Goal: Transaction & Acquisition: Download file/media

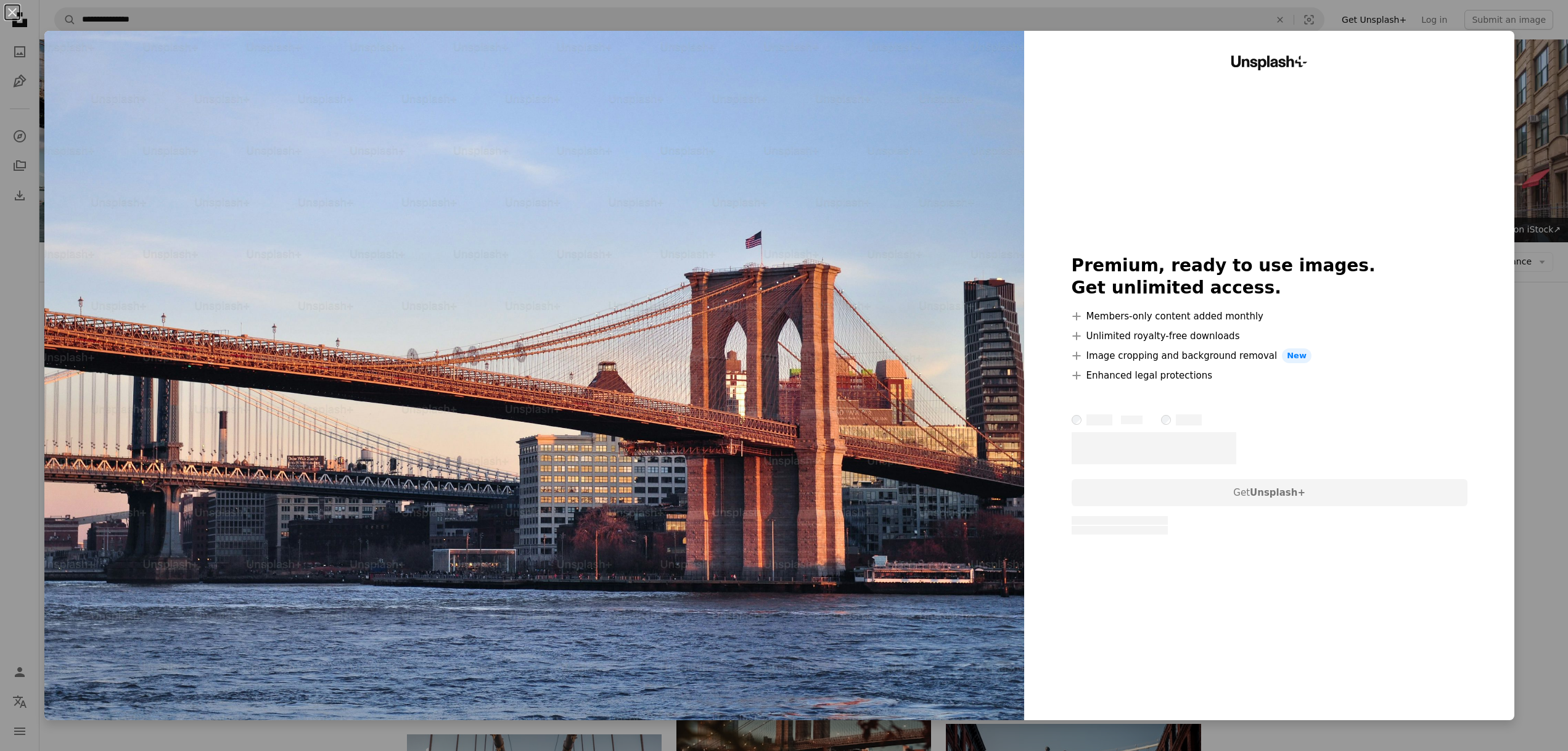
scroll to position [4105, 0]
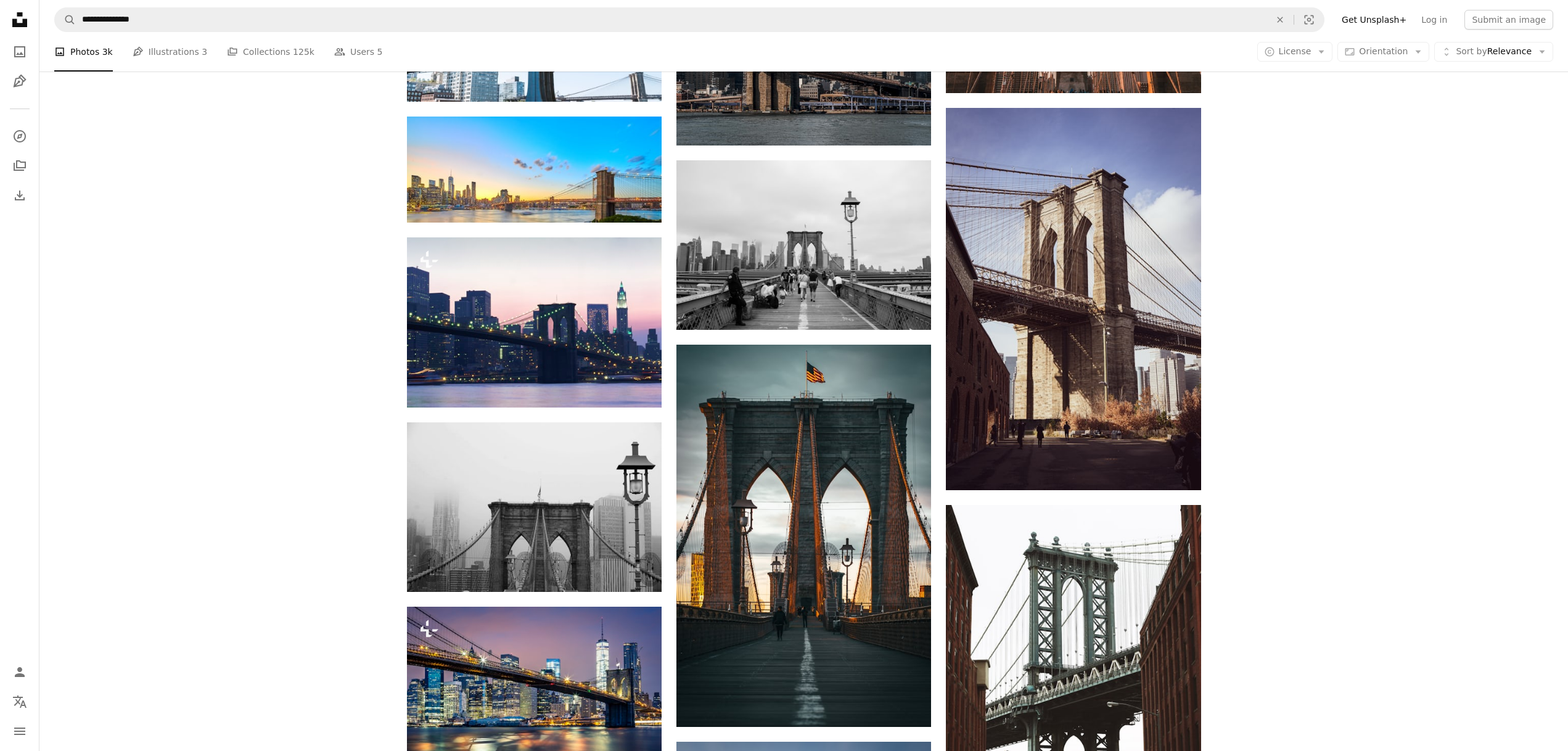
scroll to position [3525, 0]
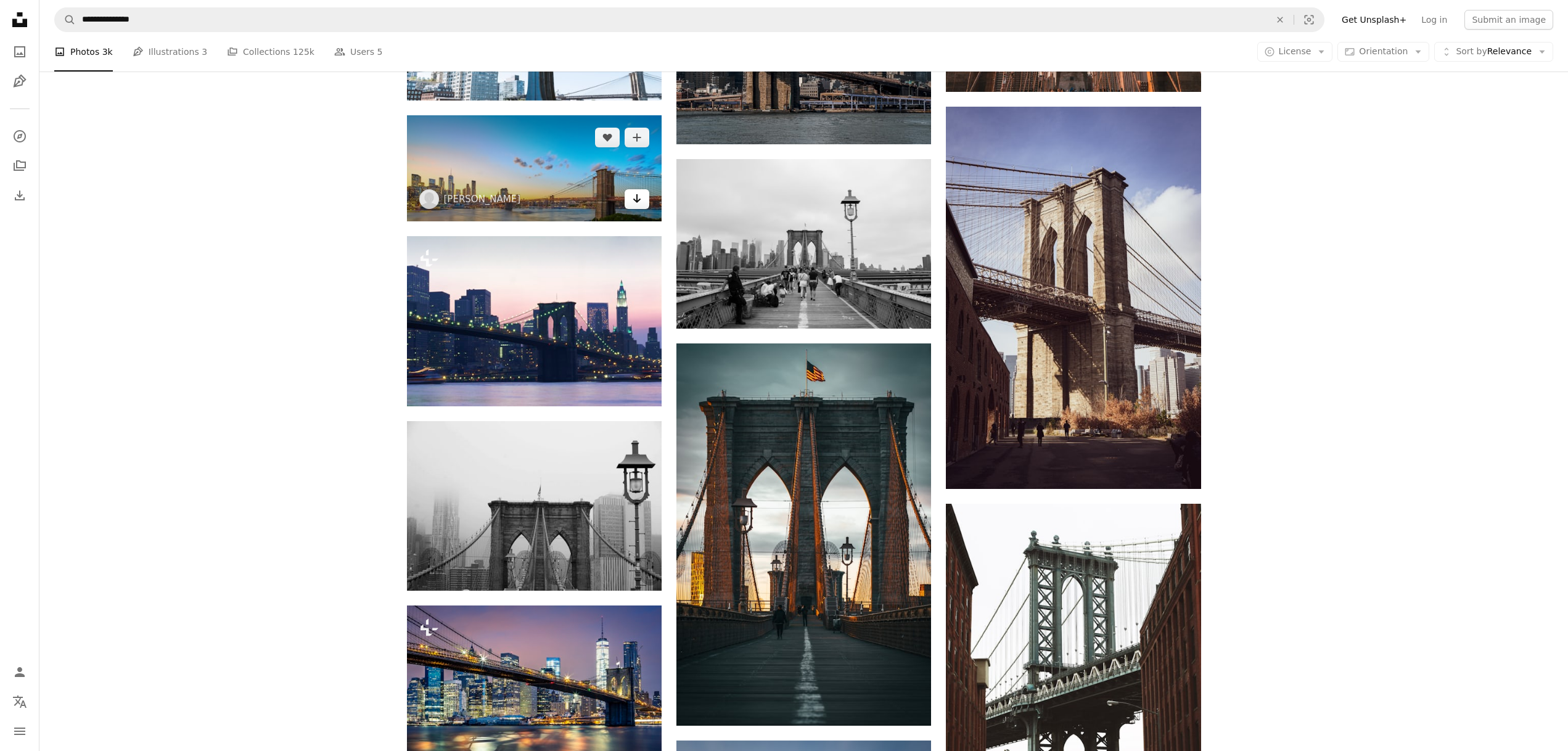
click at [637, 200] on icon "Arrow pointing down" at bounding box center [637, 199] width 10 height 15
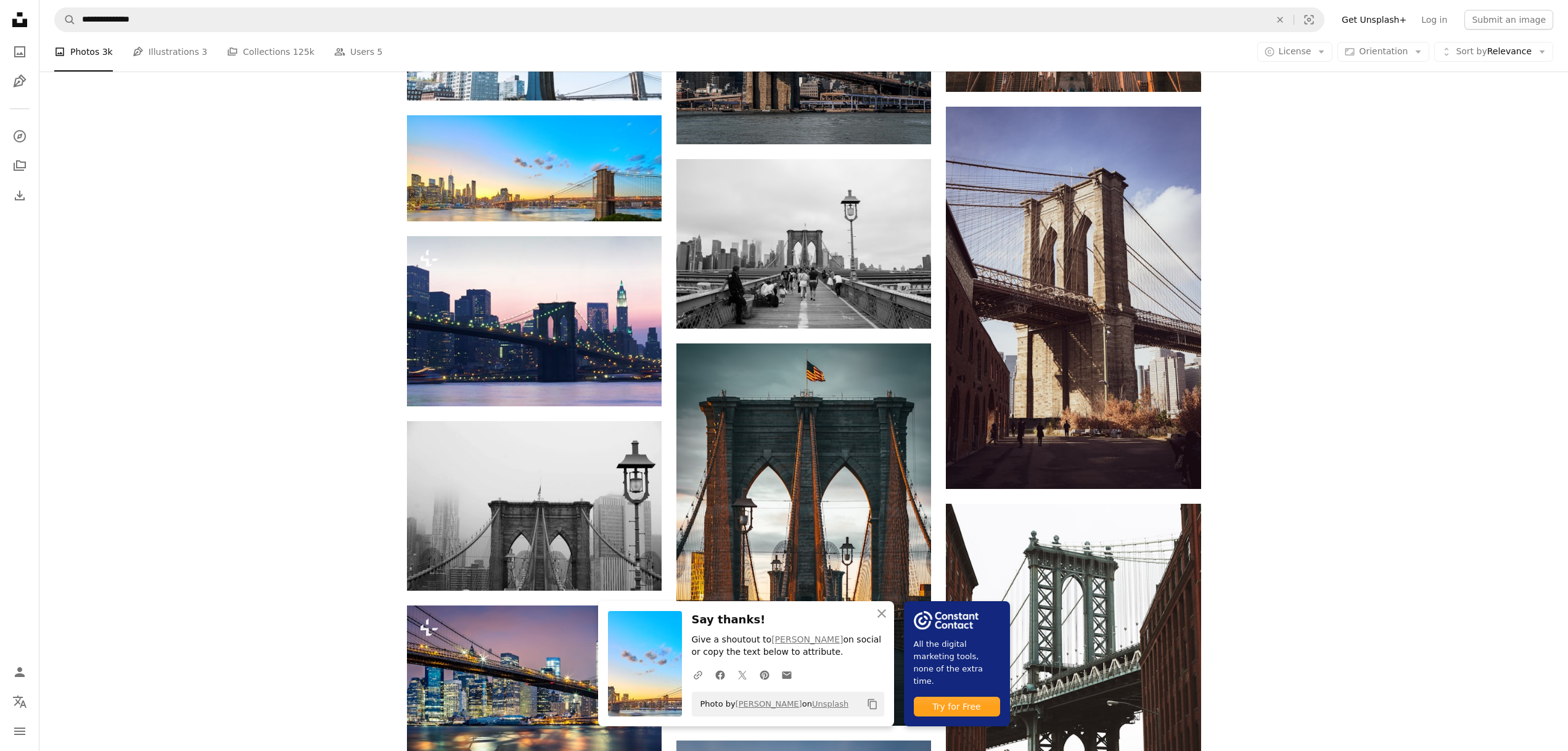
click at [883, 616] on icon "An X shape" at bounding box center [881, 613] width 15 height 15
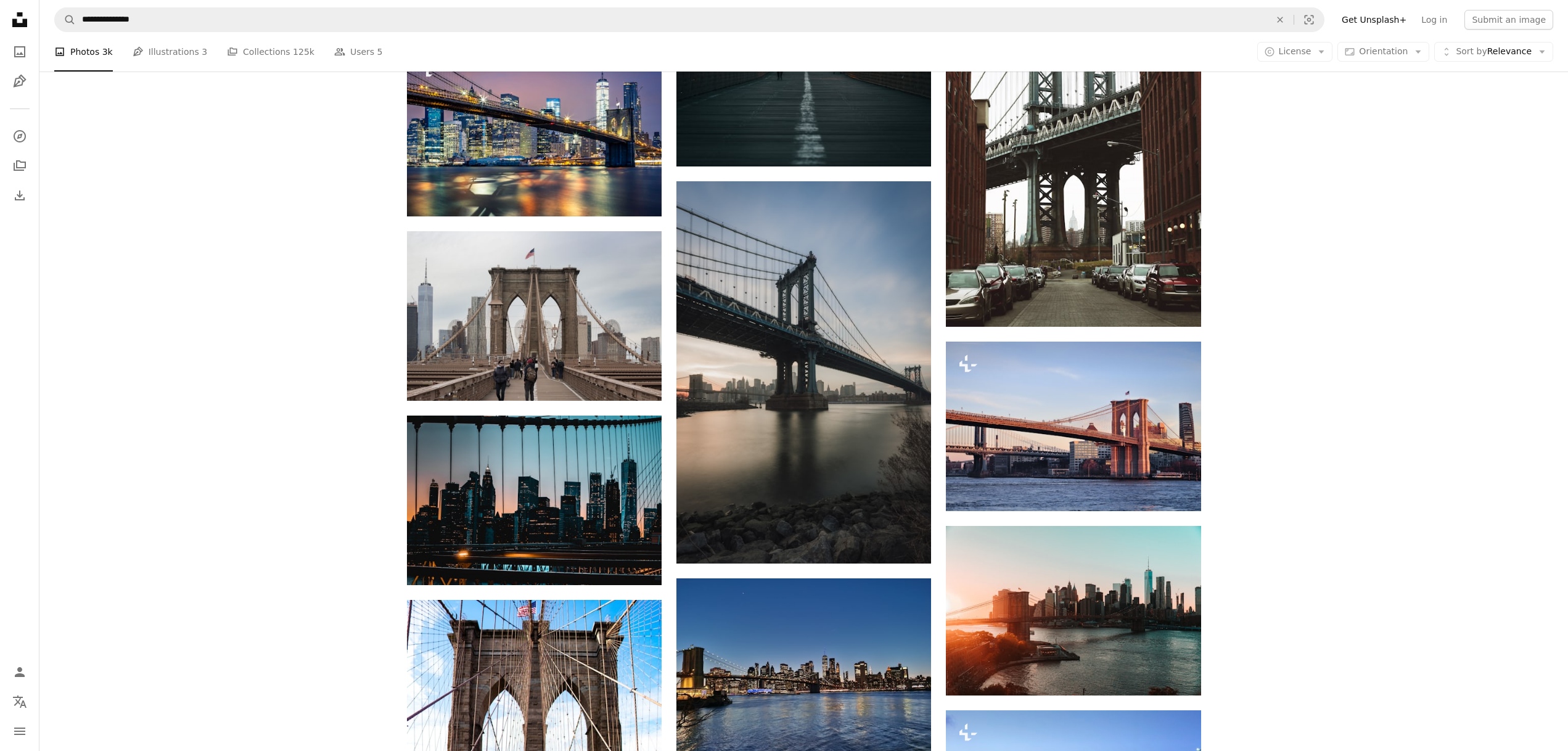
scroll to position [4085, 0]
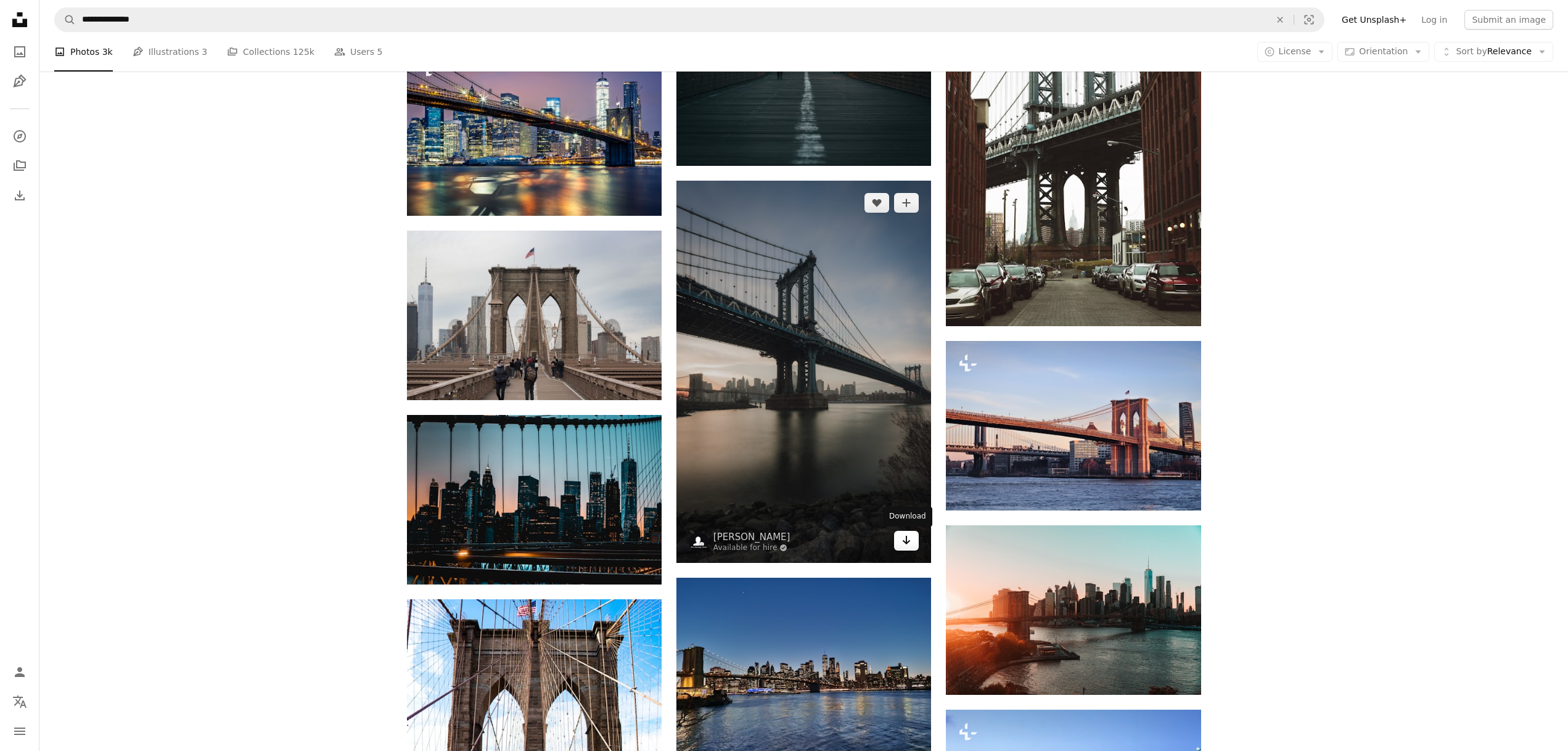
click at [903, 544] on icon "Arrow pointing down" at bounding box center [906, 540] width 10 height 15
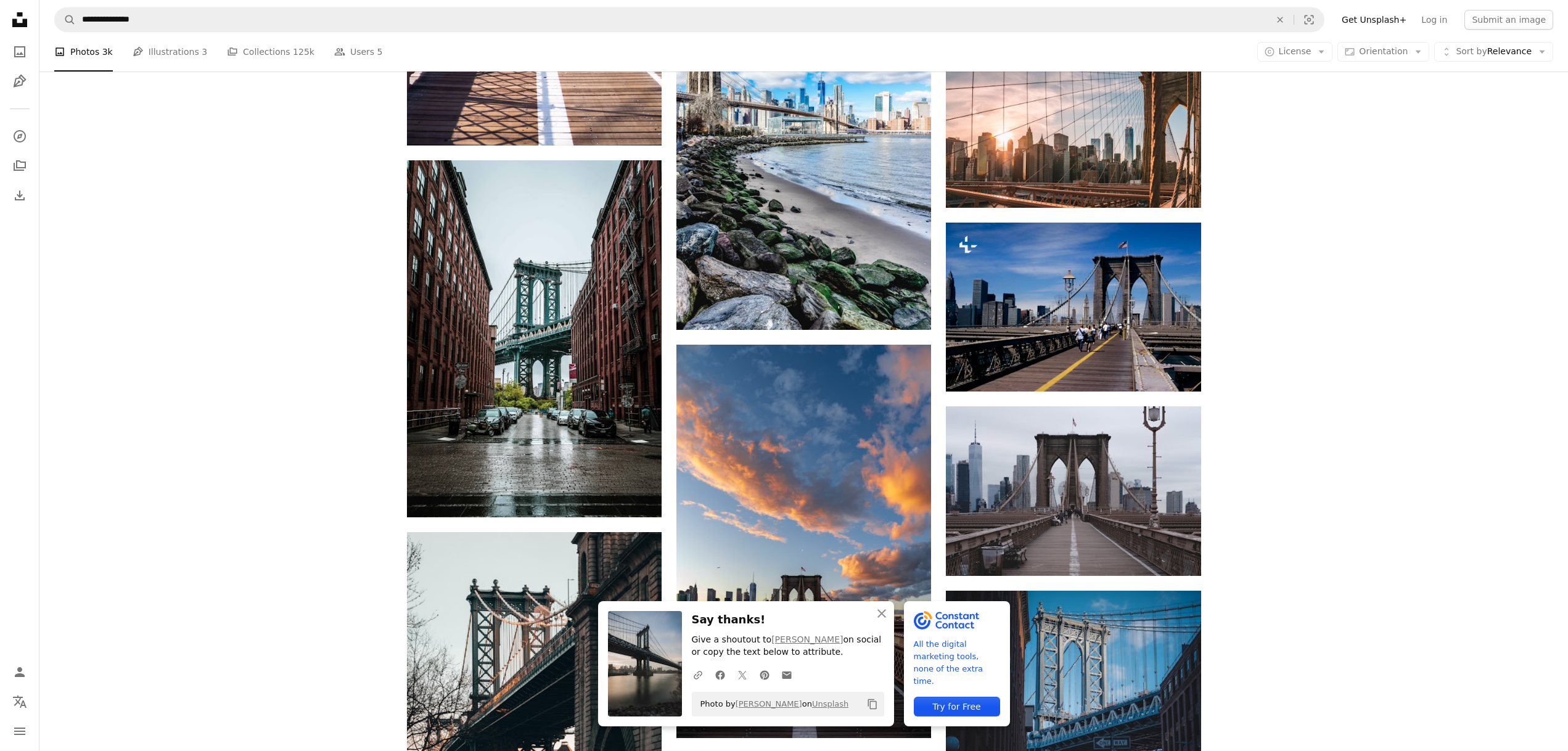
scroll to position [4946, 0]
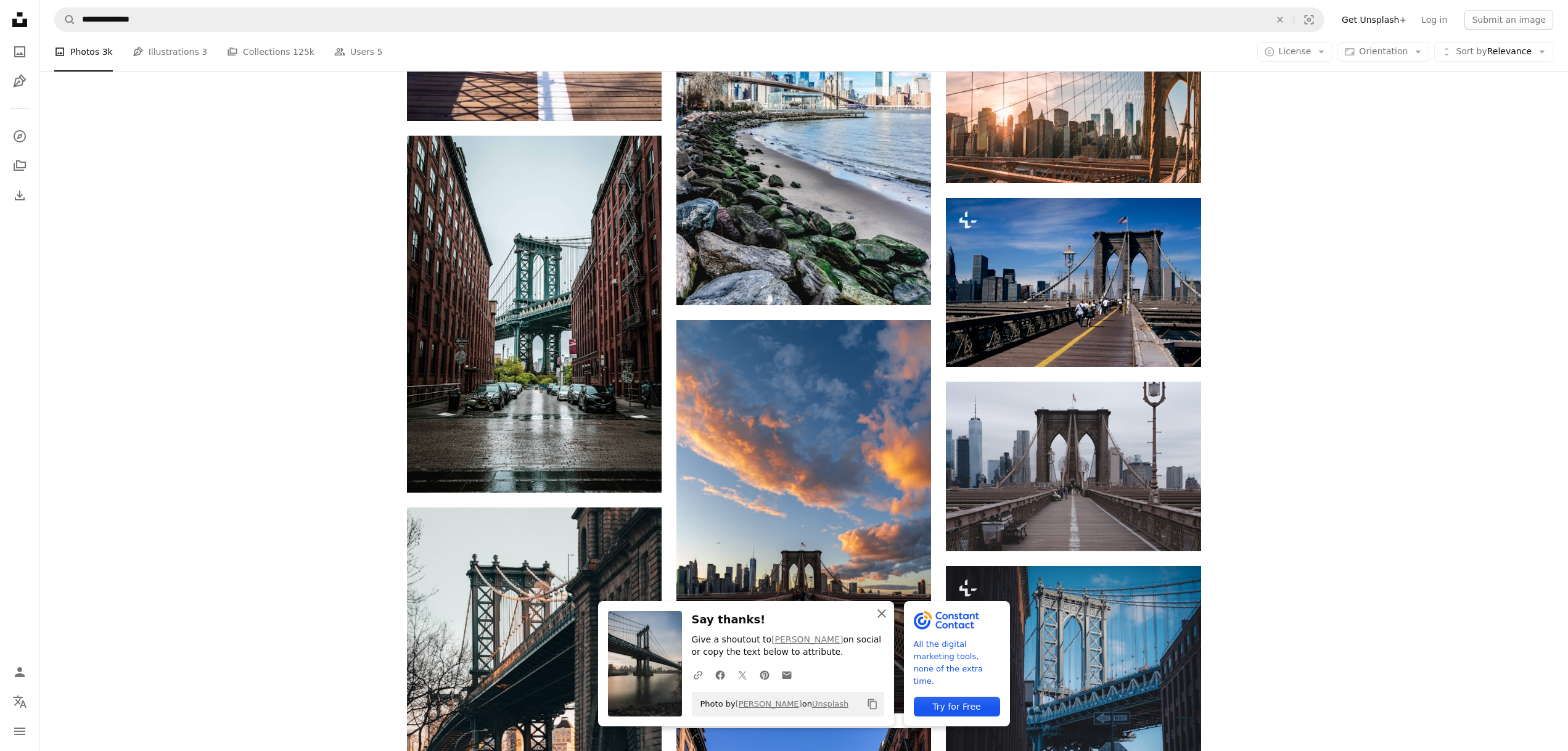
click at [881, 612] on icon "button" at bounding box center [881, 614] width 9 height 9
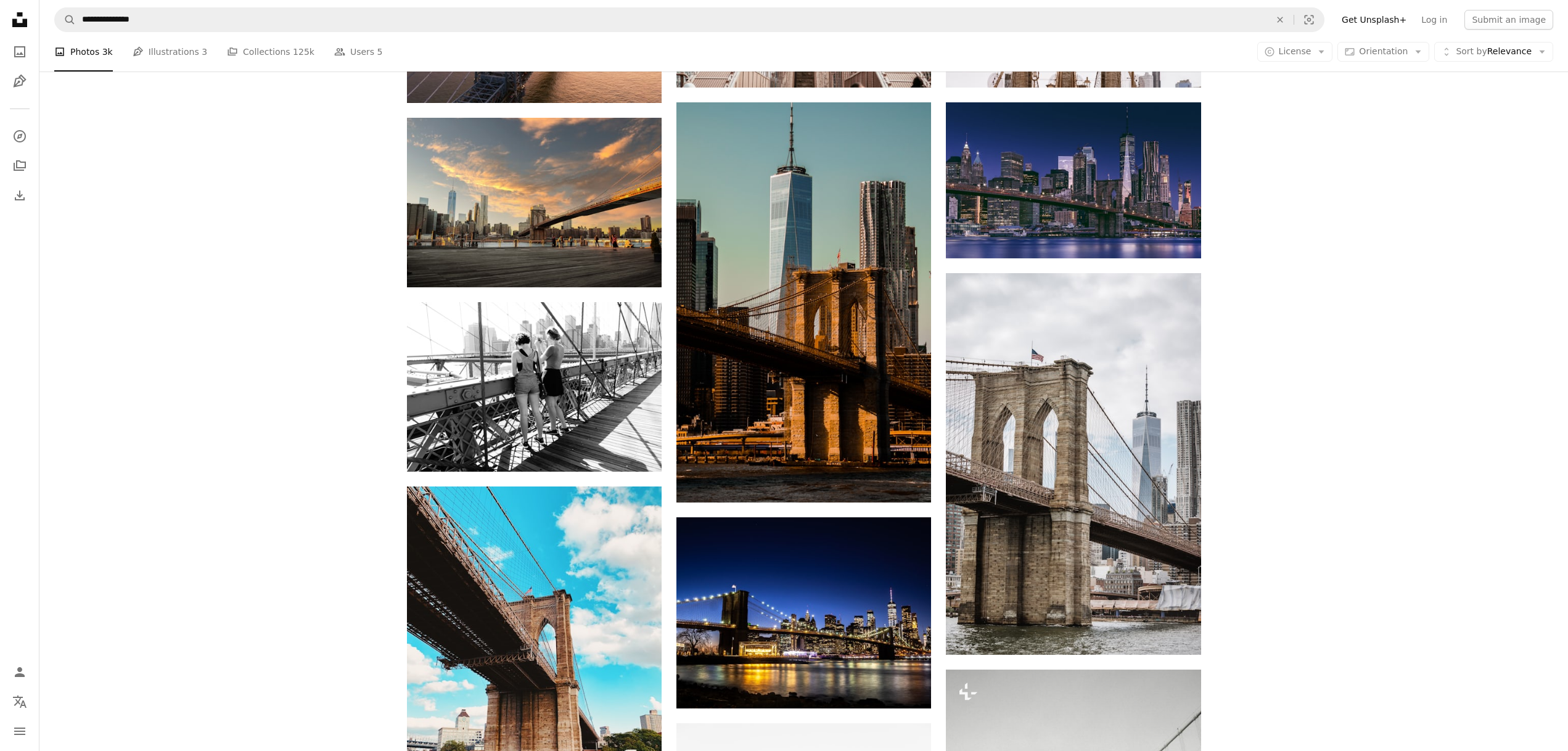
scroll to position [7061, 0]
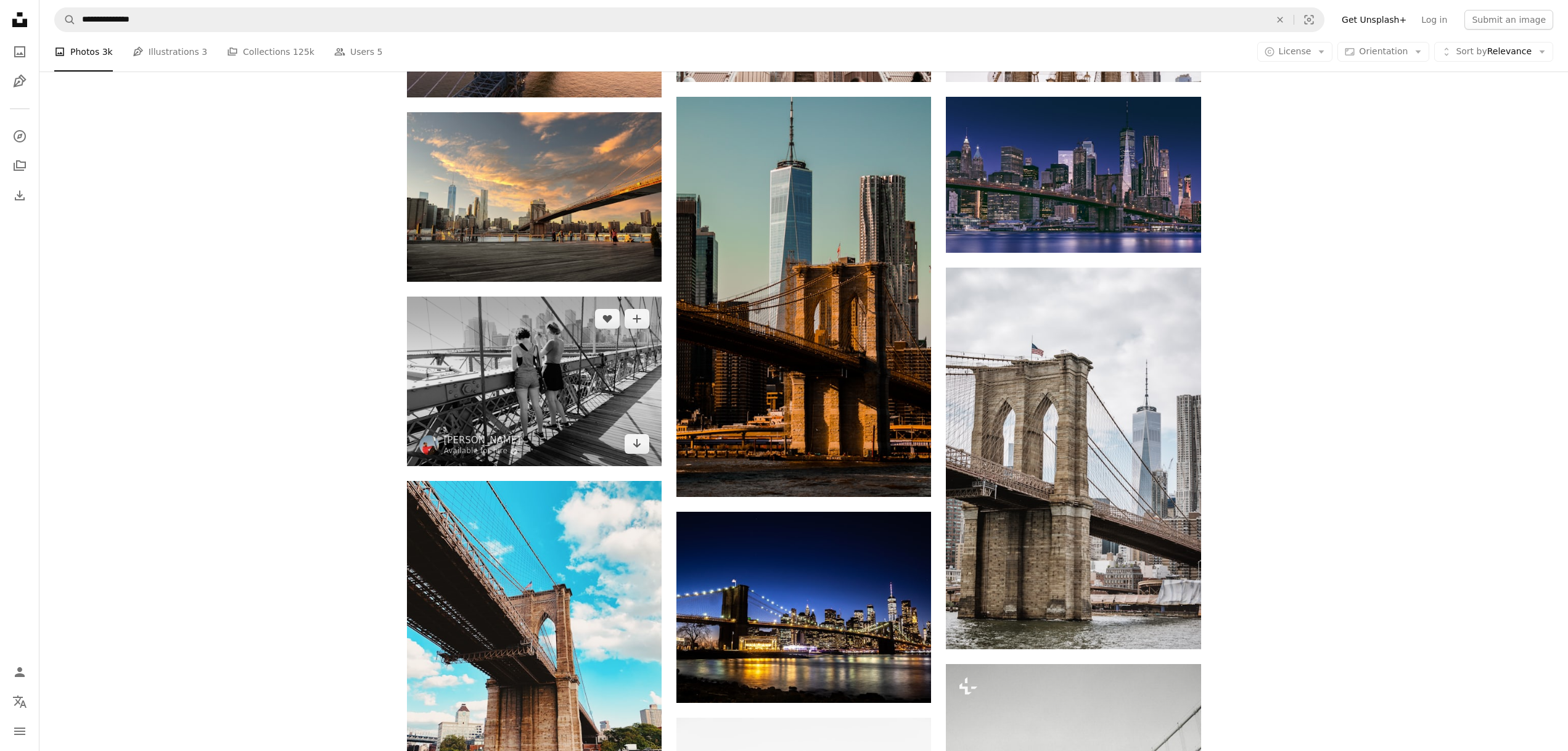
click at [559, 394] on img at bounding box center [534, 381] width 255 height 170
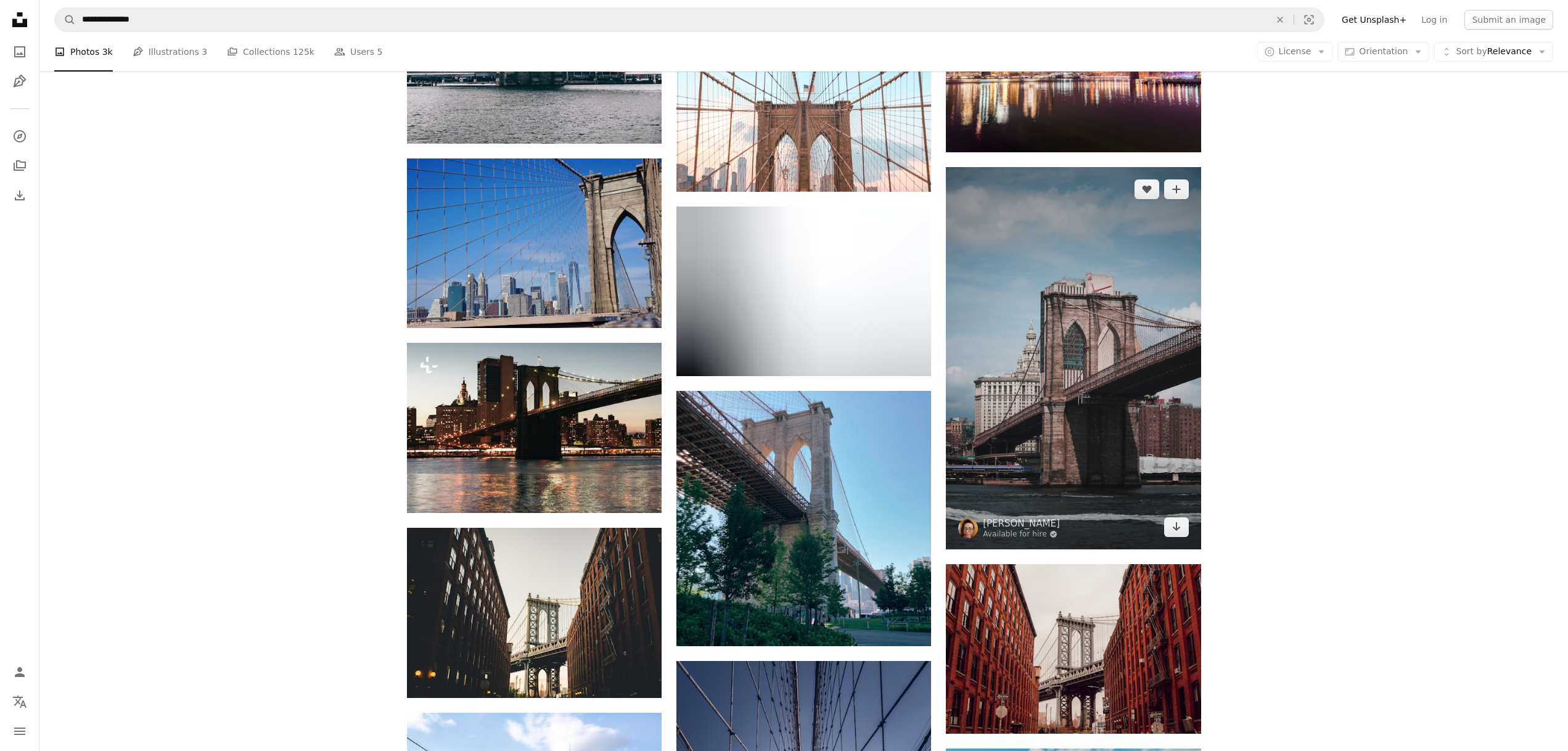
scroll to position [8519, 0]
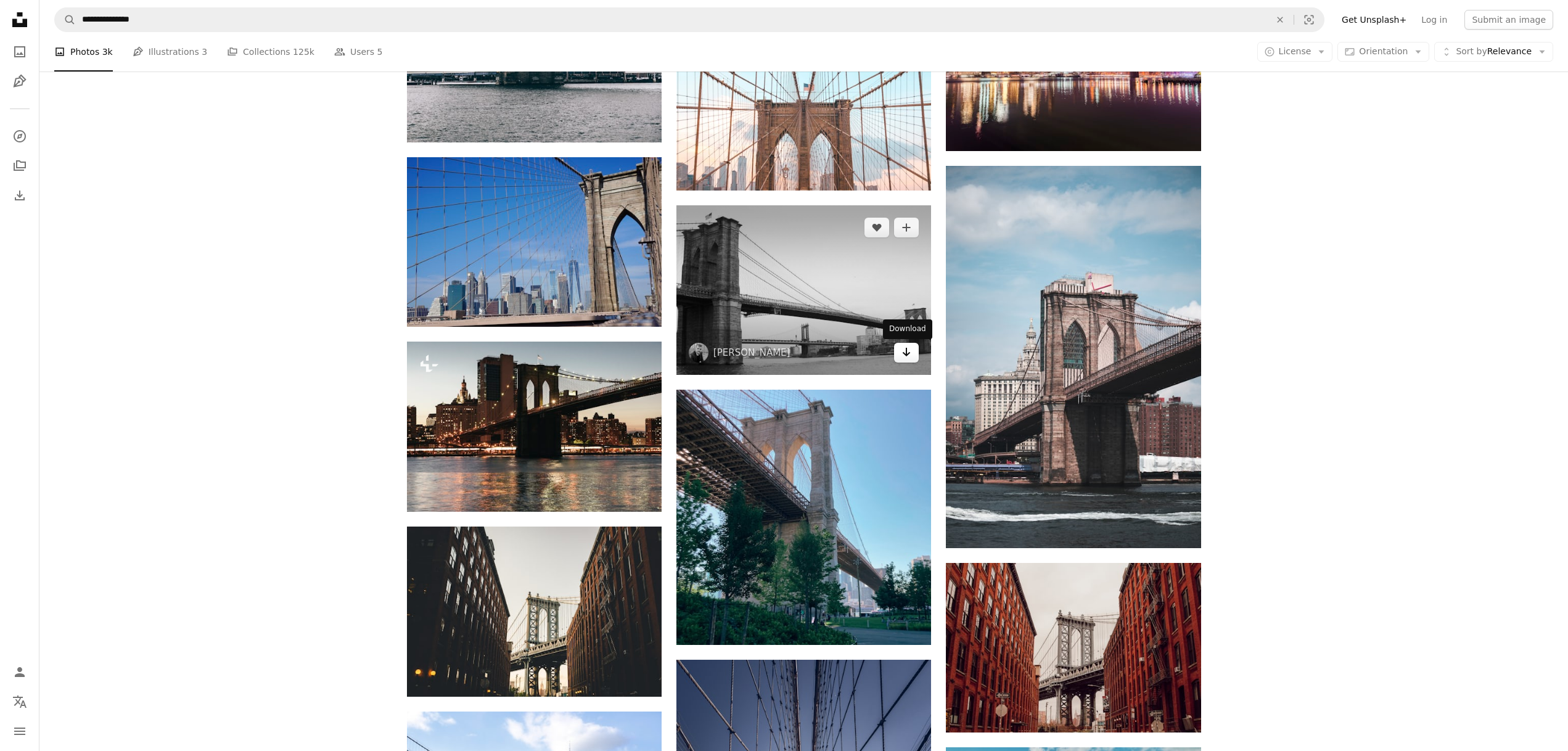
click at [906, 351] on icon "Arrow pointing down" at bounding box center [906, 352] width 10 height 15
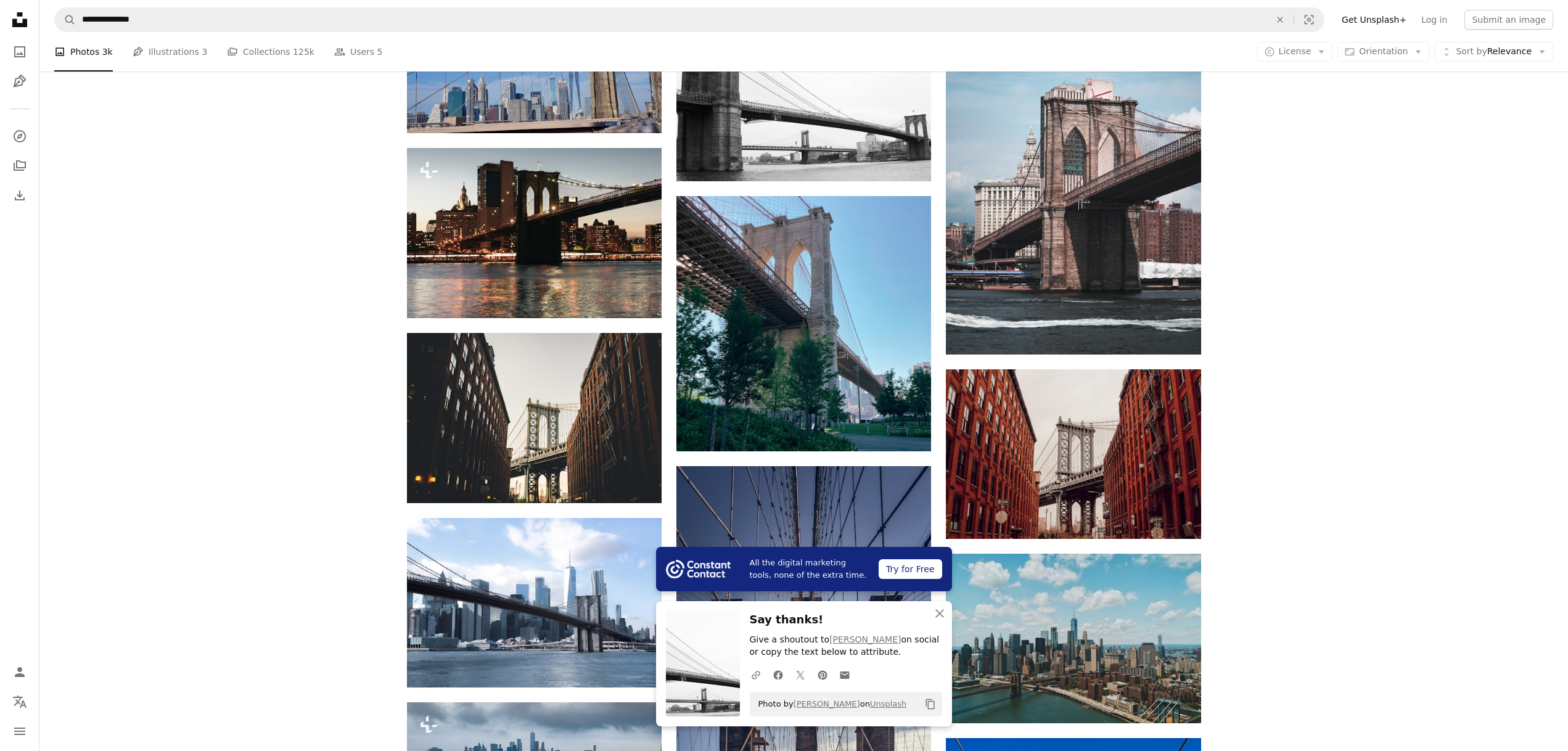
scroll to position [8719, 0]
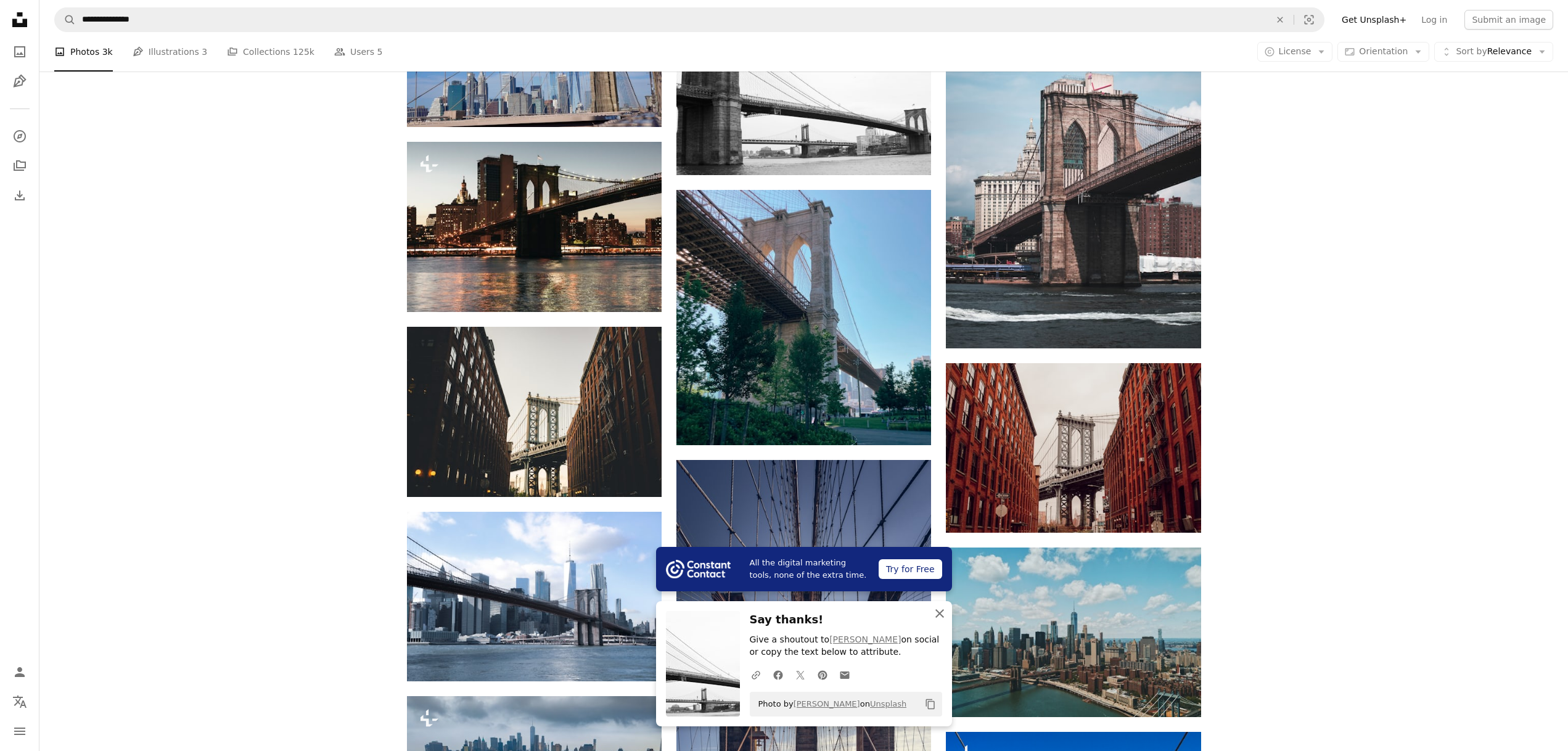
click at [939, 612] on icon "button" at bounding box center [939, 614] width 9 height 9
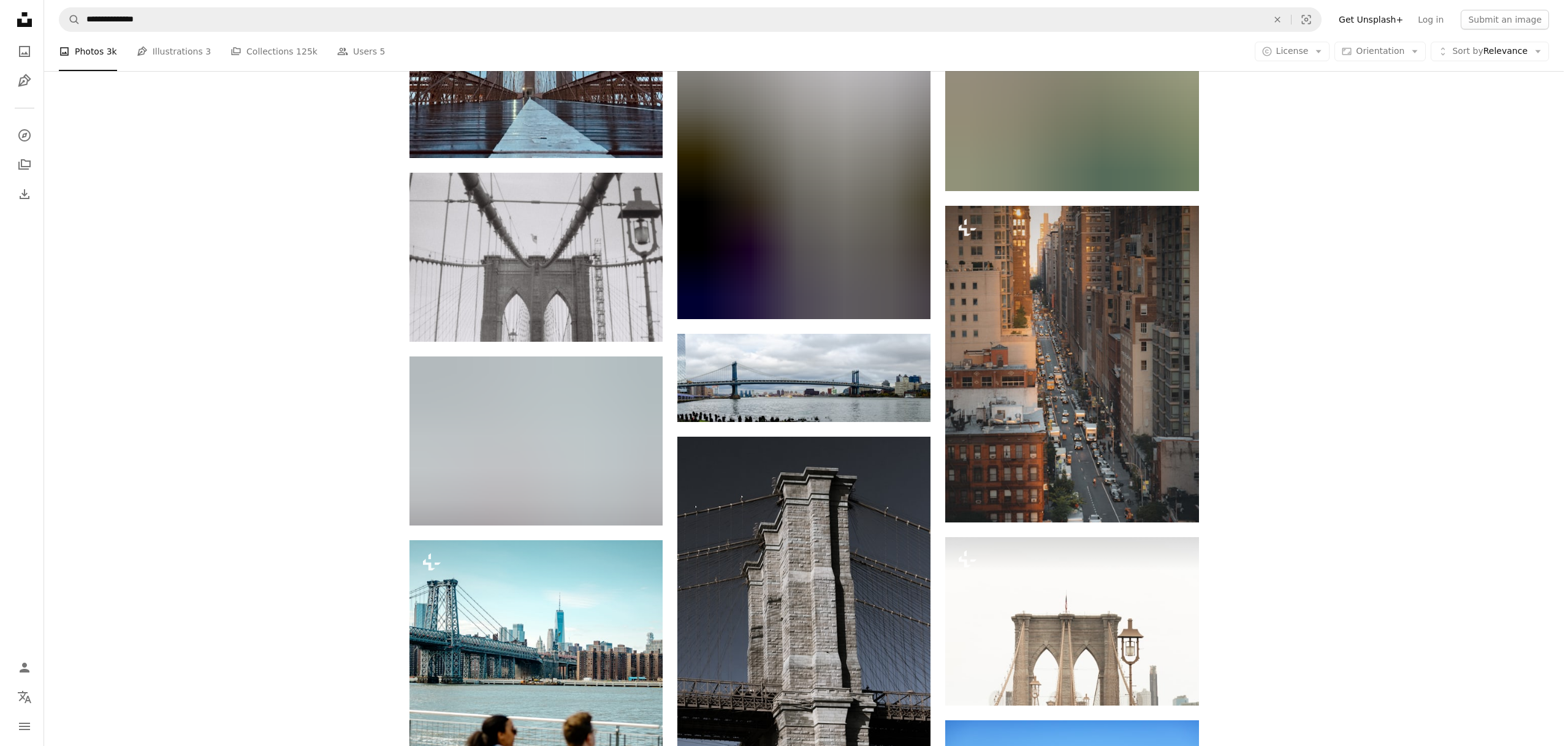
scroll to position [12227, 0]
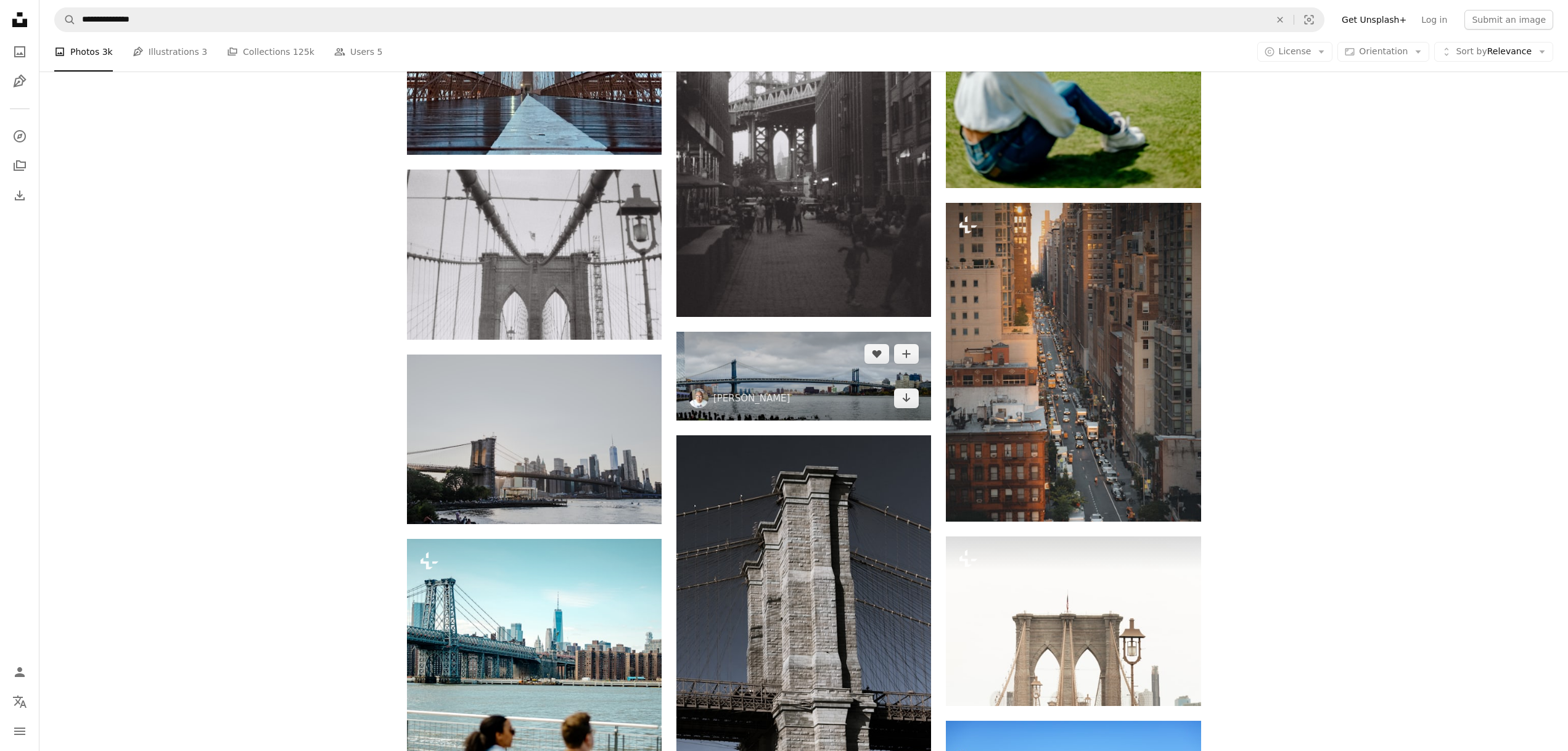
click at [858, 398] on img at bounding box center [803, 376] width 255 height 89
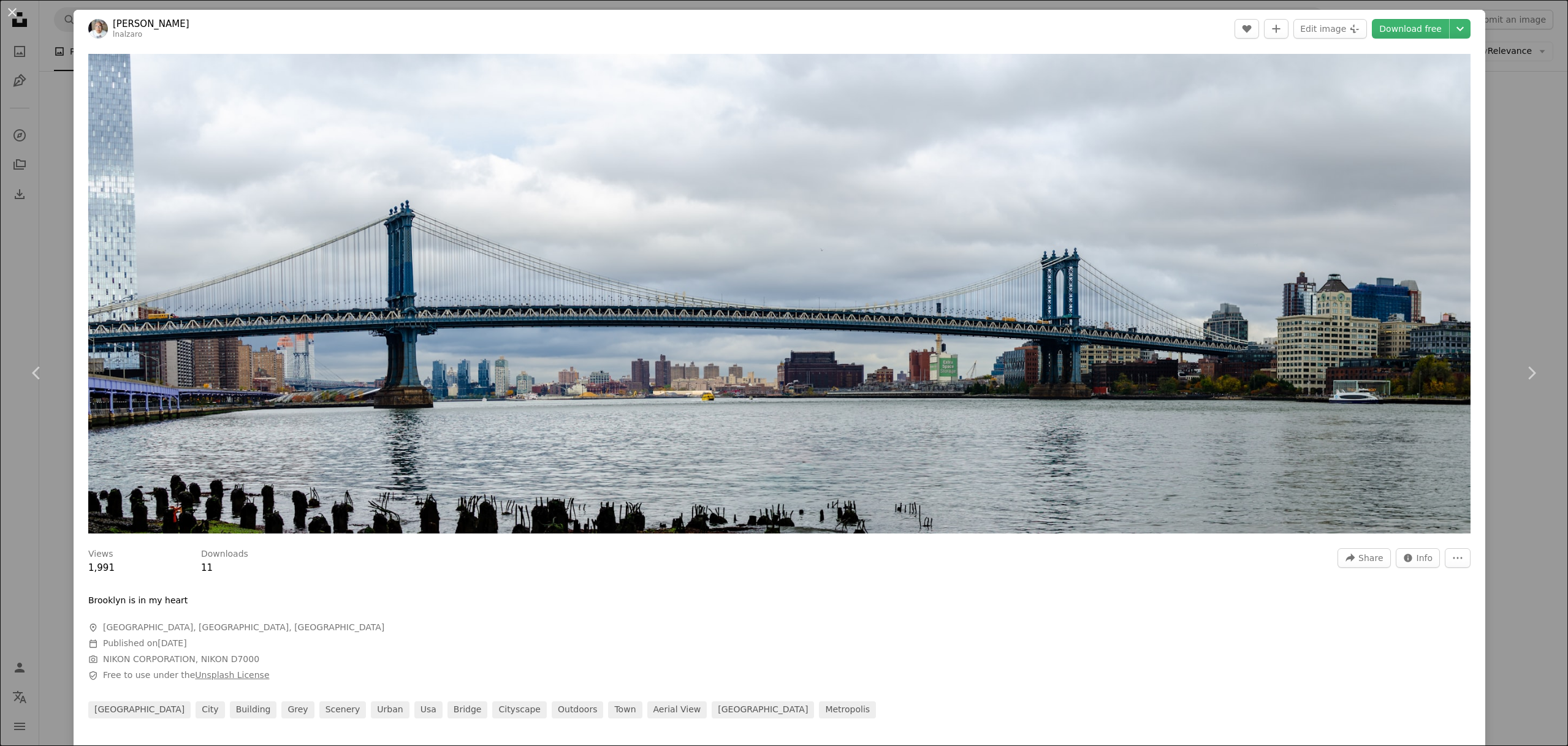
click at [238, 670] on link "Unsplash License" at bounding box center [231, 674] width 74 height 10
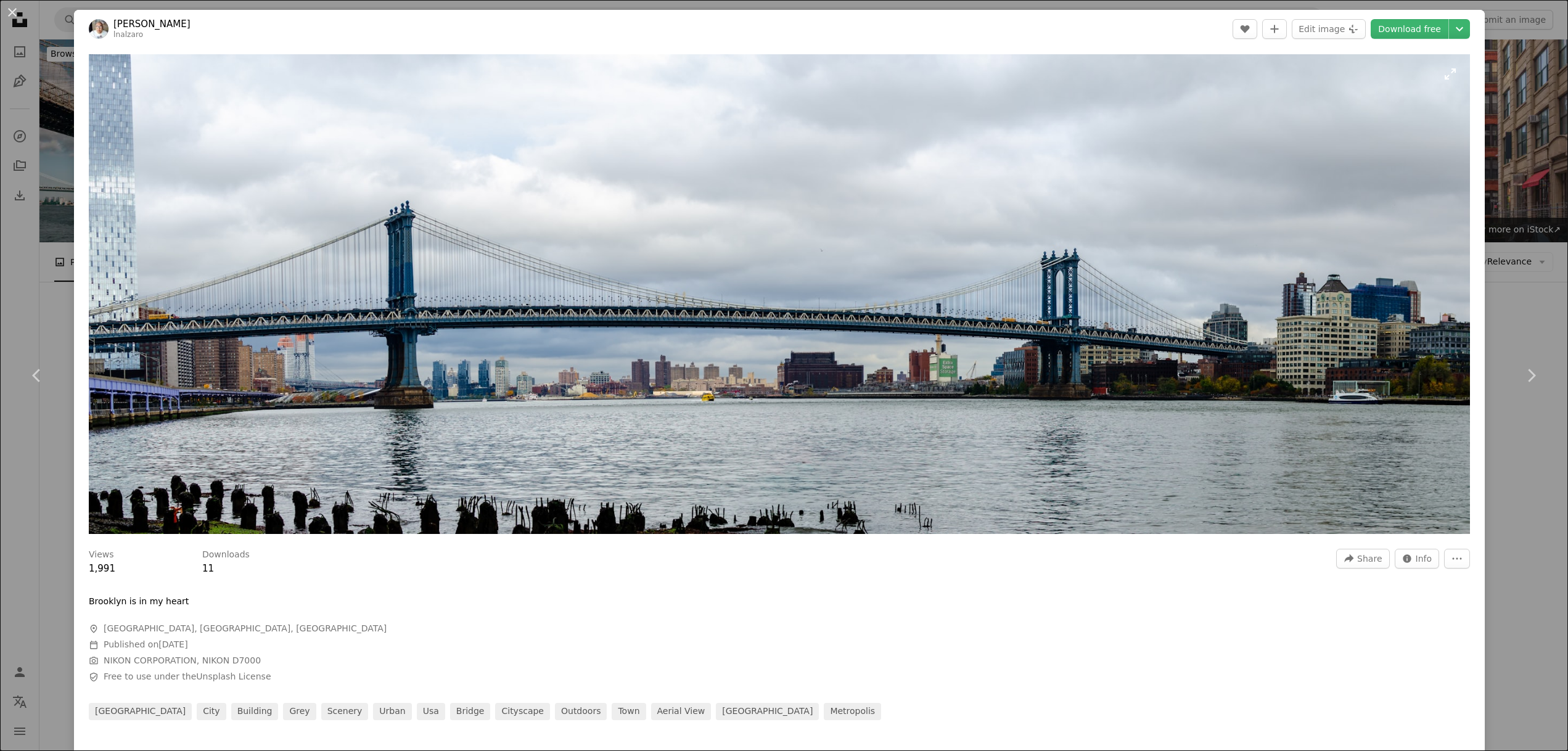
scroll to position [12308, 0]
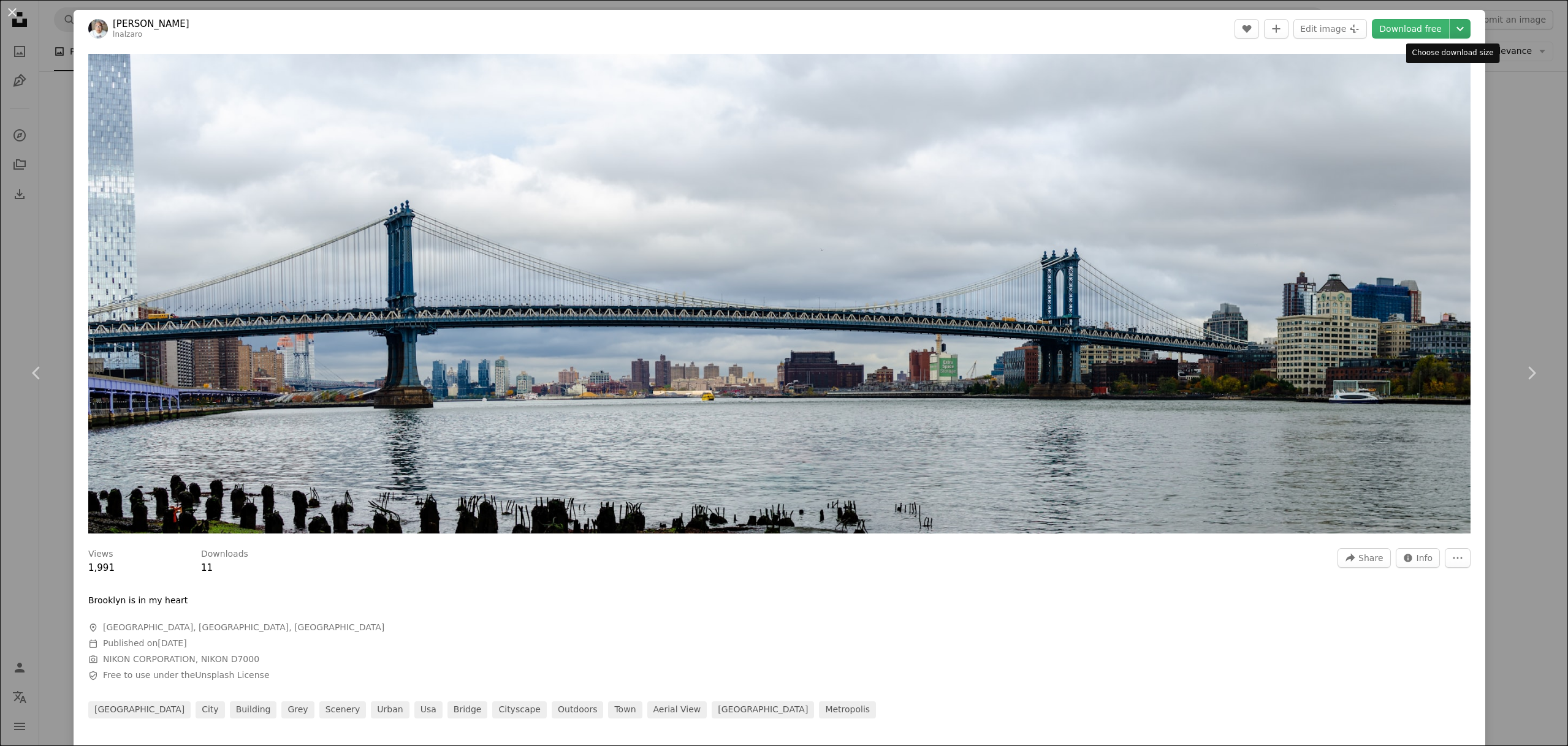
click at [1451, 31] on icon "Chevron down" at bounding box center [1461, 29] width 19 height 15
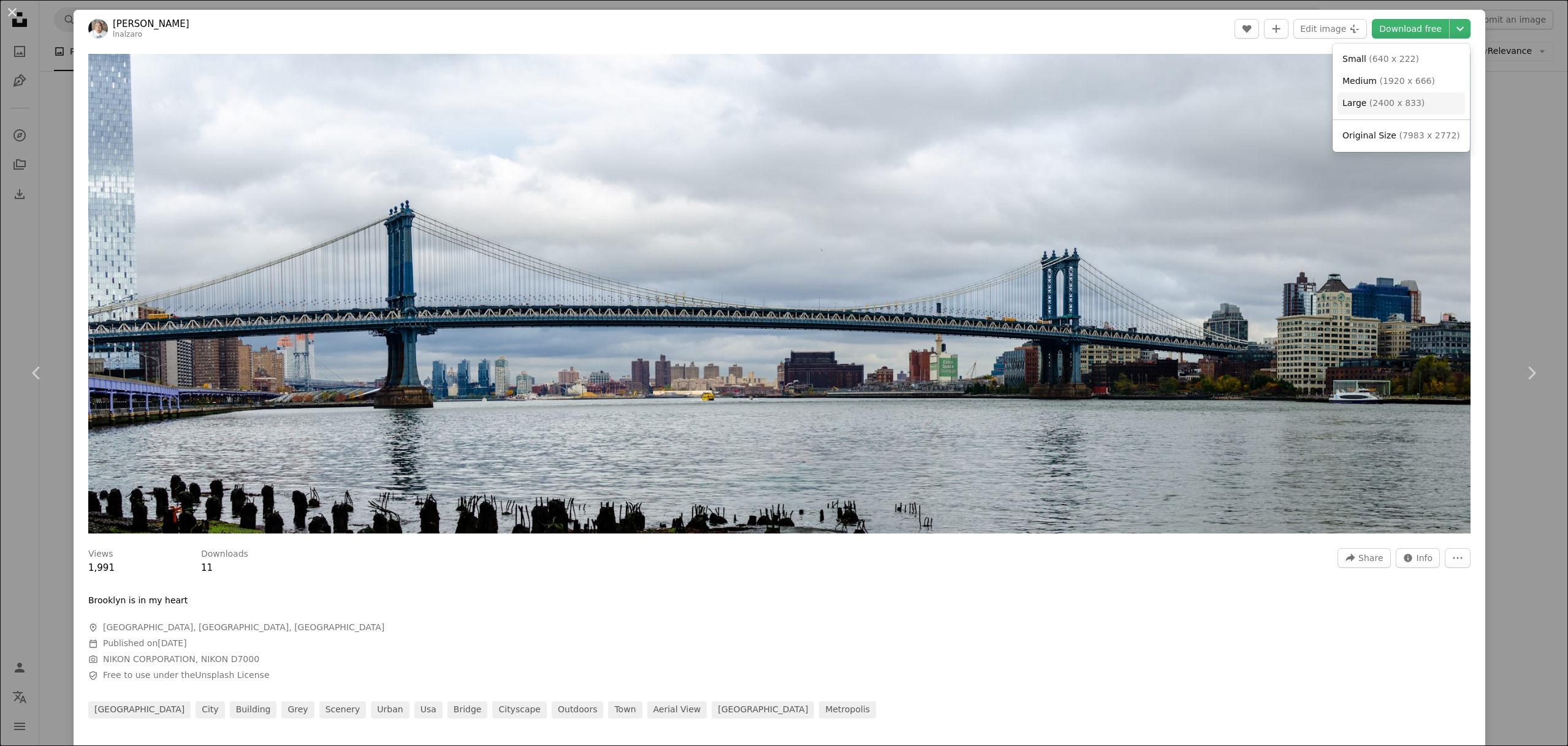
click at [1385, 102] on span "( 2400 x 833 )" at bounding box center [1397, 102] width 55 height 10
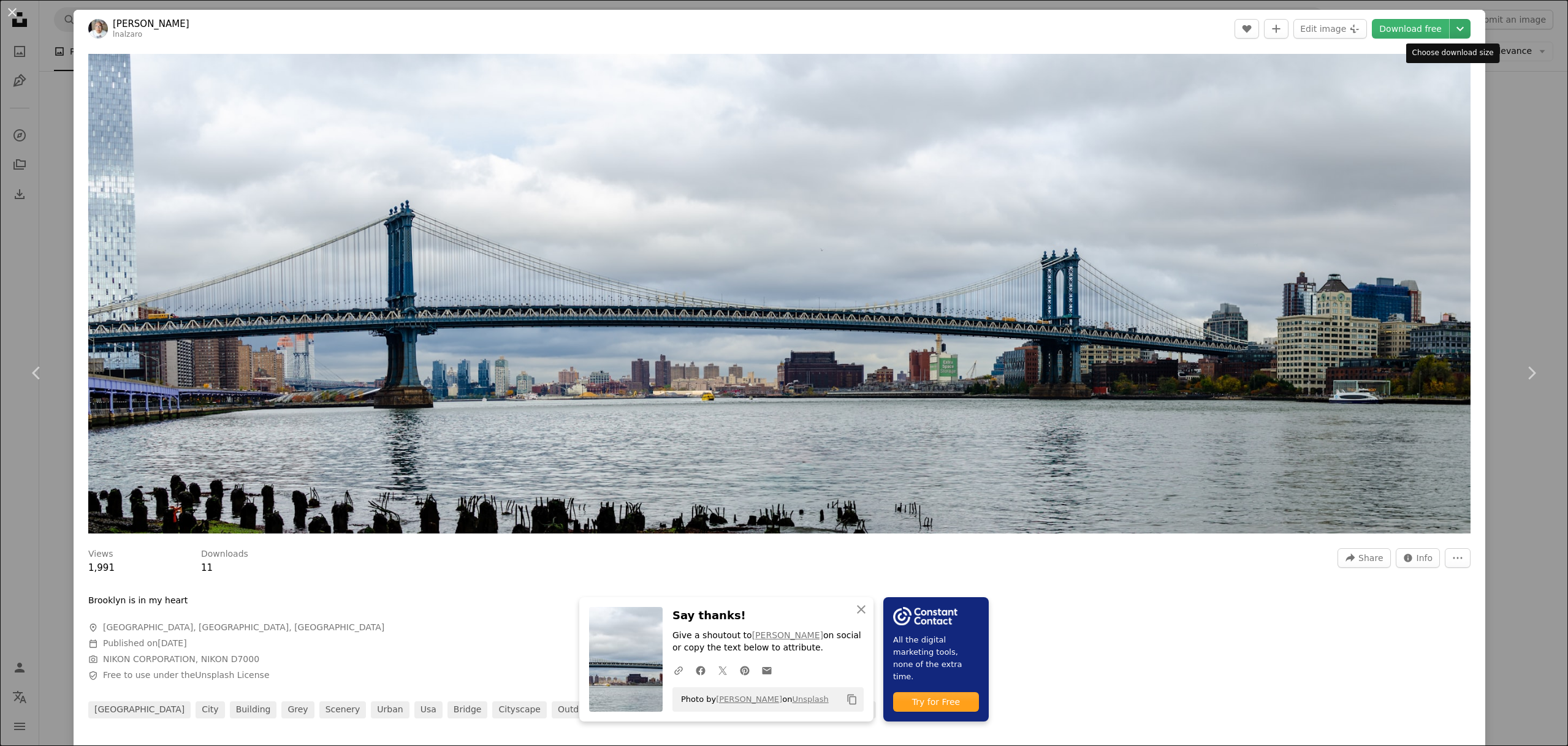
click at [1451, 26] on icon "Chevron down" at bounding box center [1461, 29] width 19 height 15
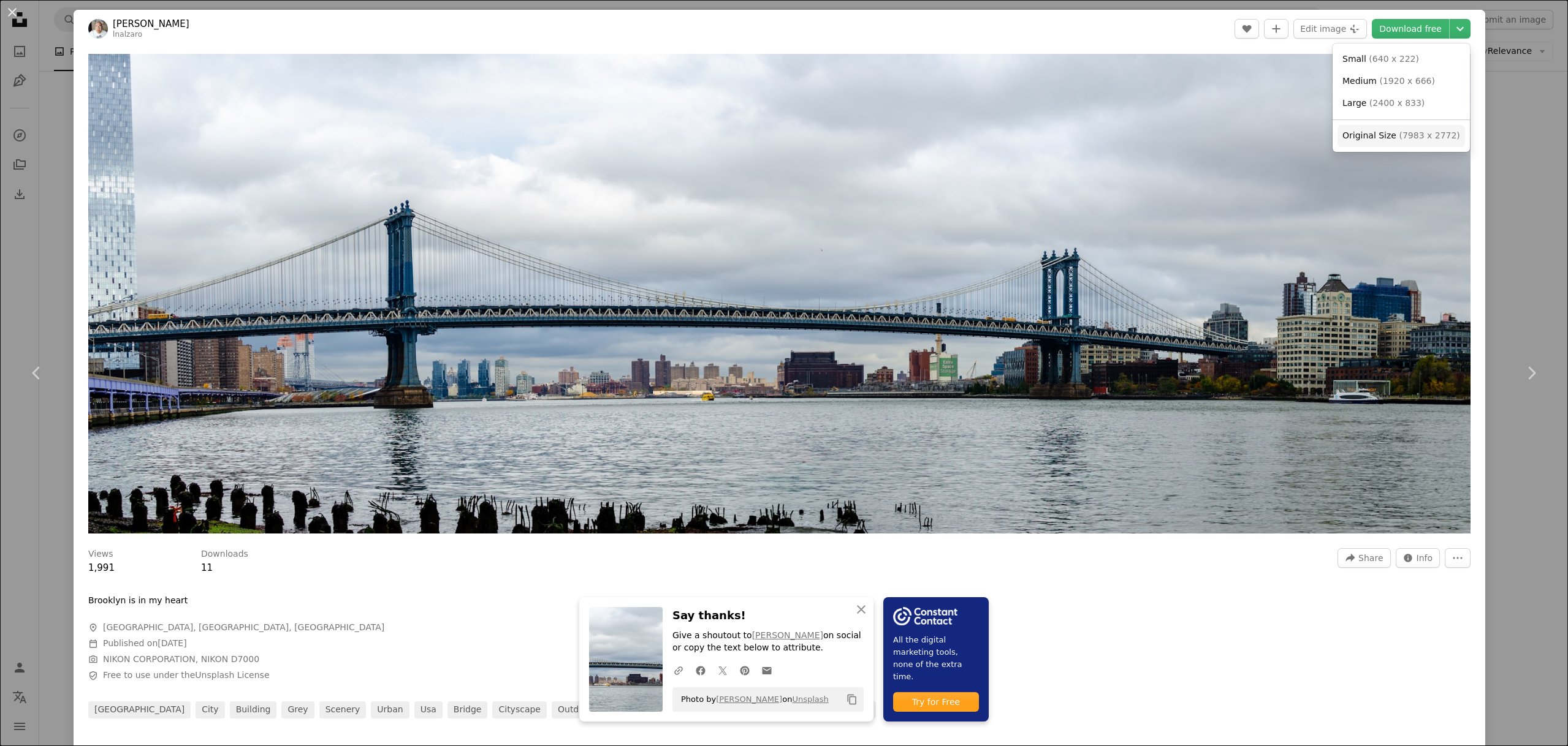
click at [1400, 137] on span "( 7983 x 2772 )" at bounding box center [1430, 135] width 61 height 10
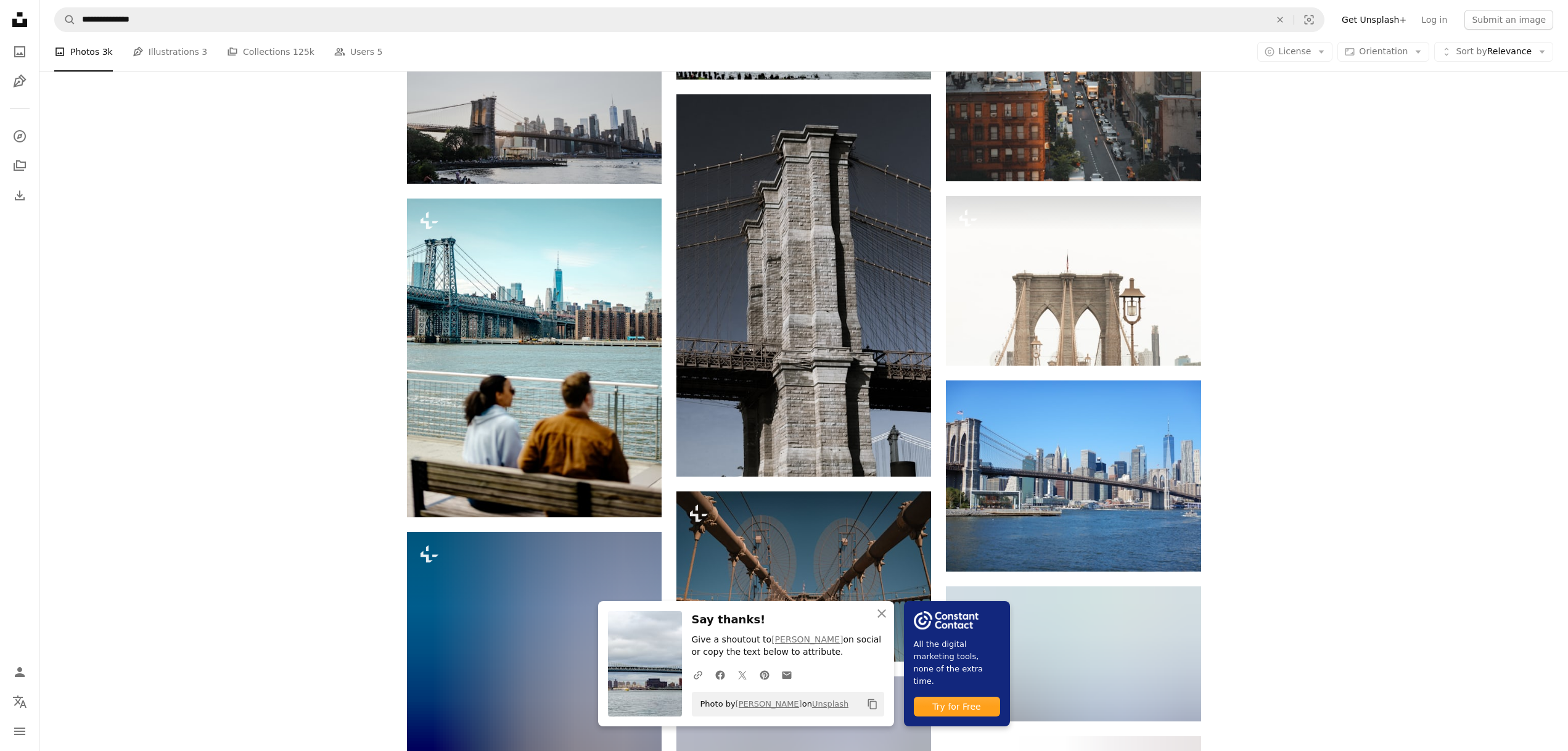
scroll to position [12670, 0]
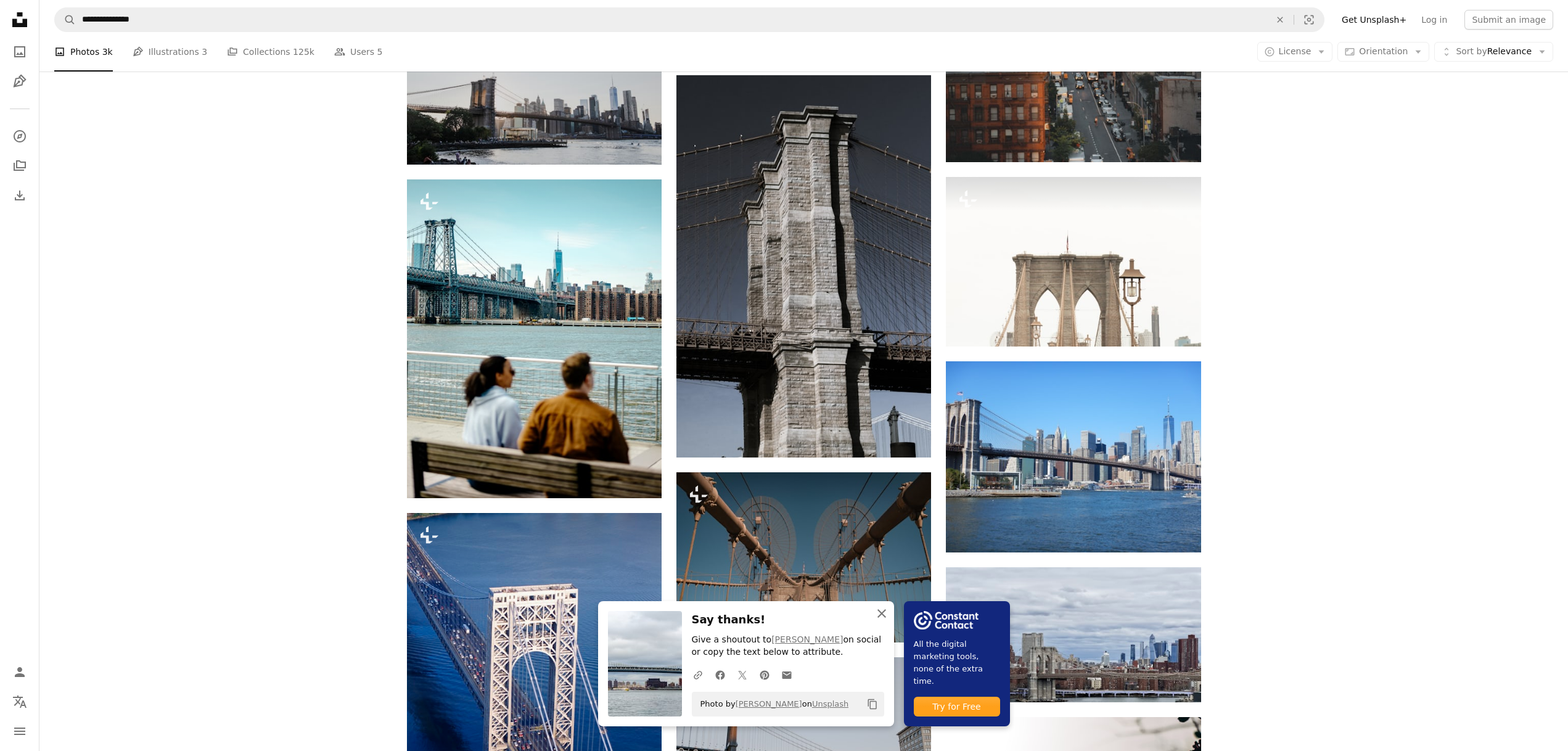
click at [881, 615] on icon "An X shape" at bounding box center [881, 613] width 15 height 15
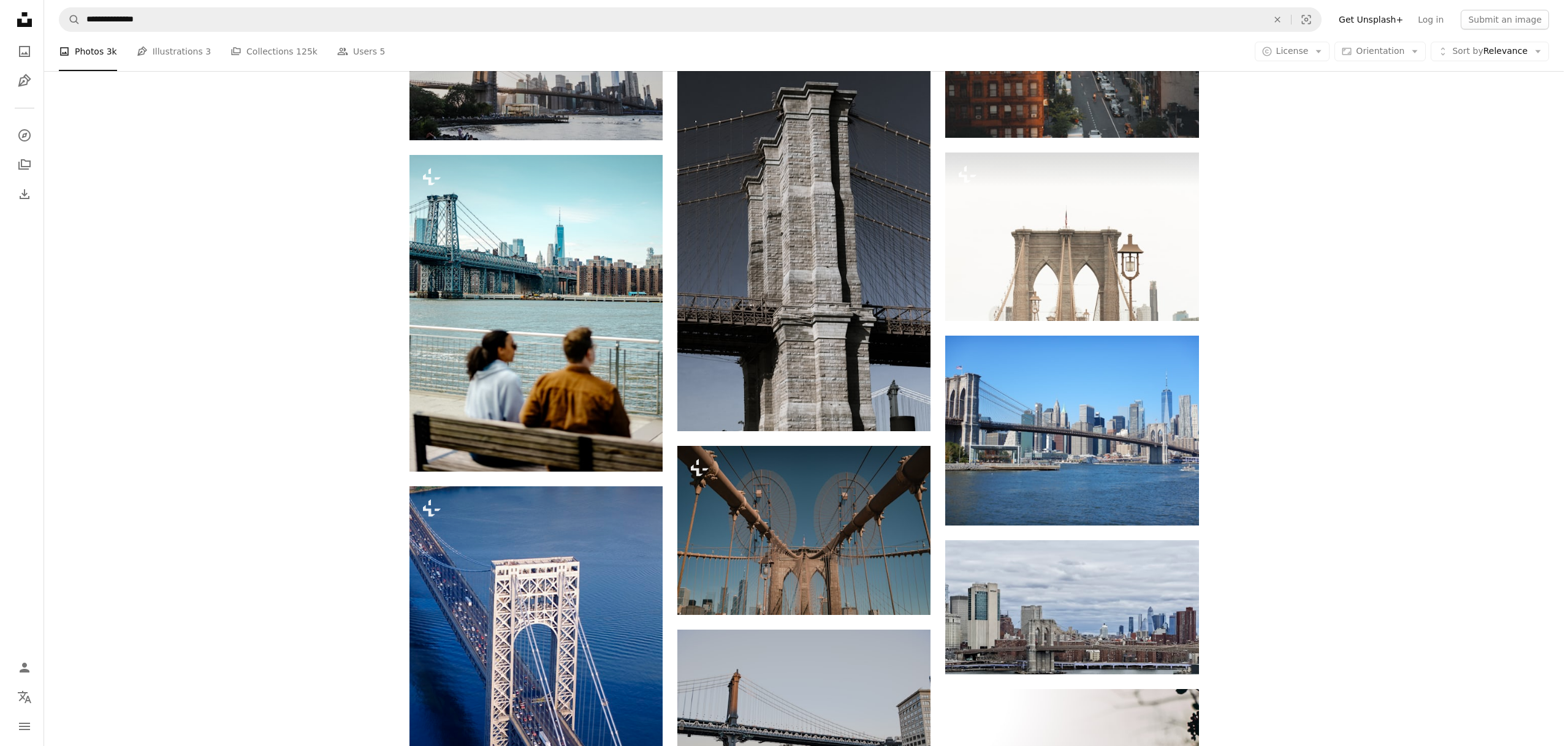
scroll to position [12869, 0]
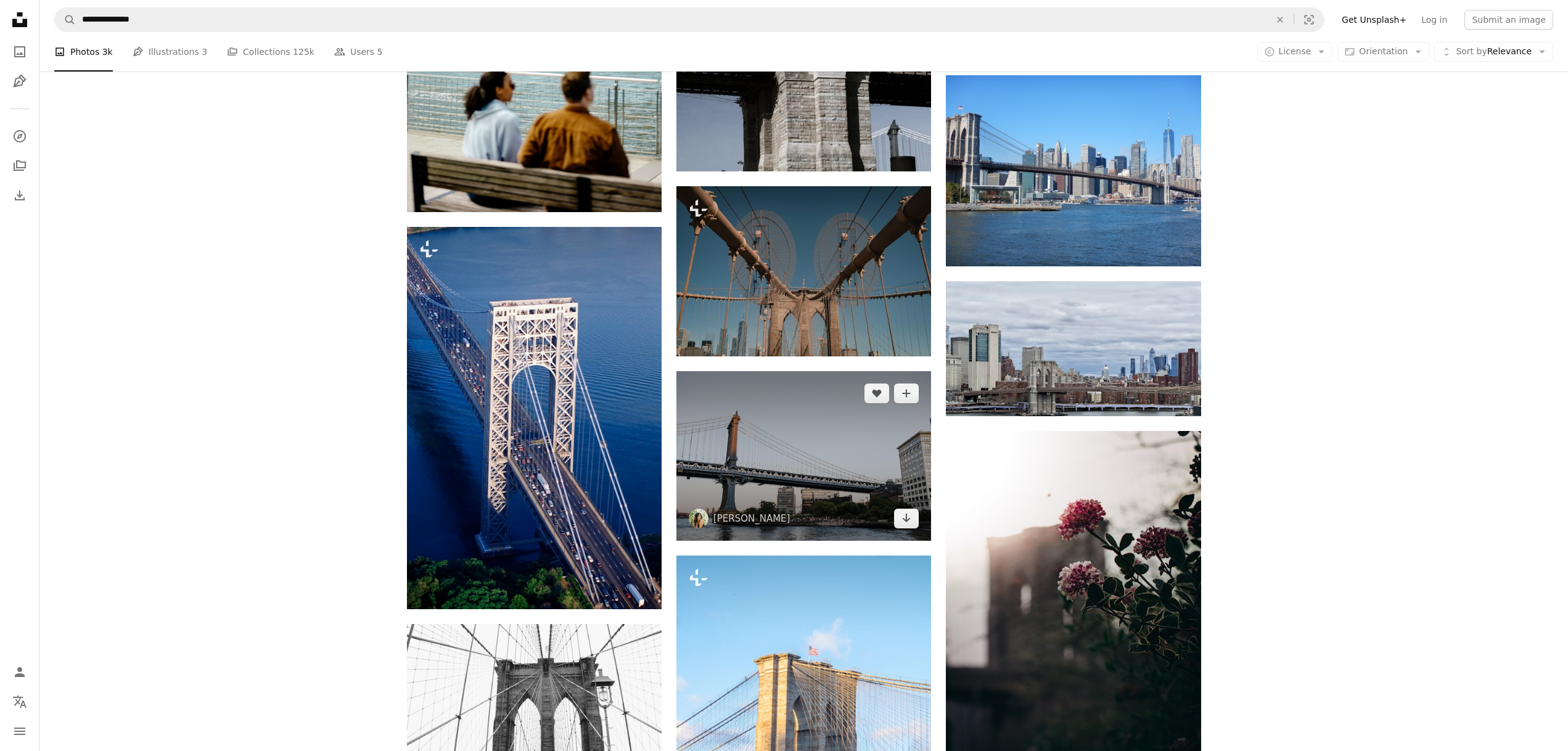
click at [854, 509] on img at bounding box center [803, 456] width 255 height 170
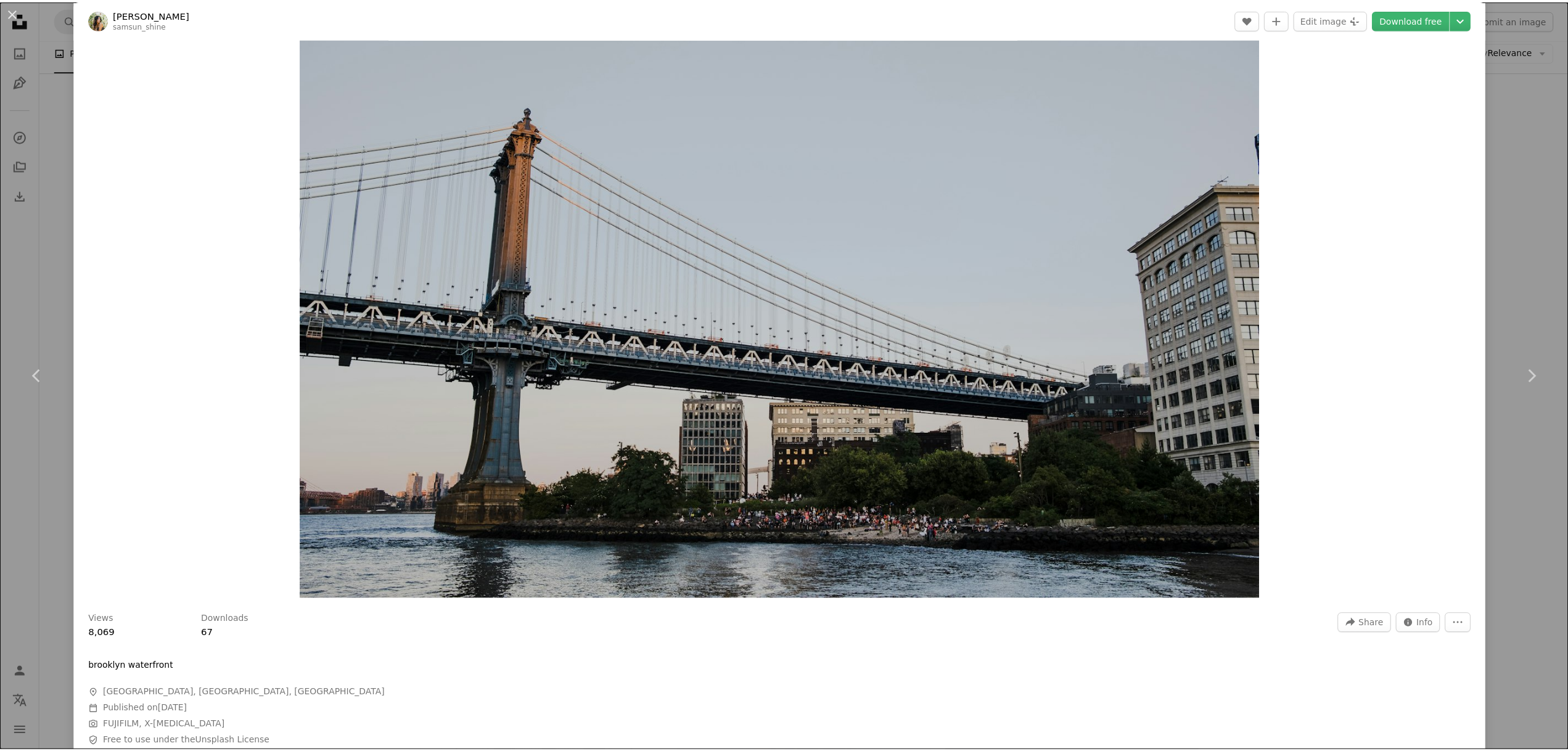
scroll to position [98, 0]
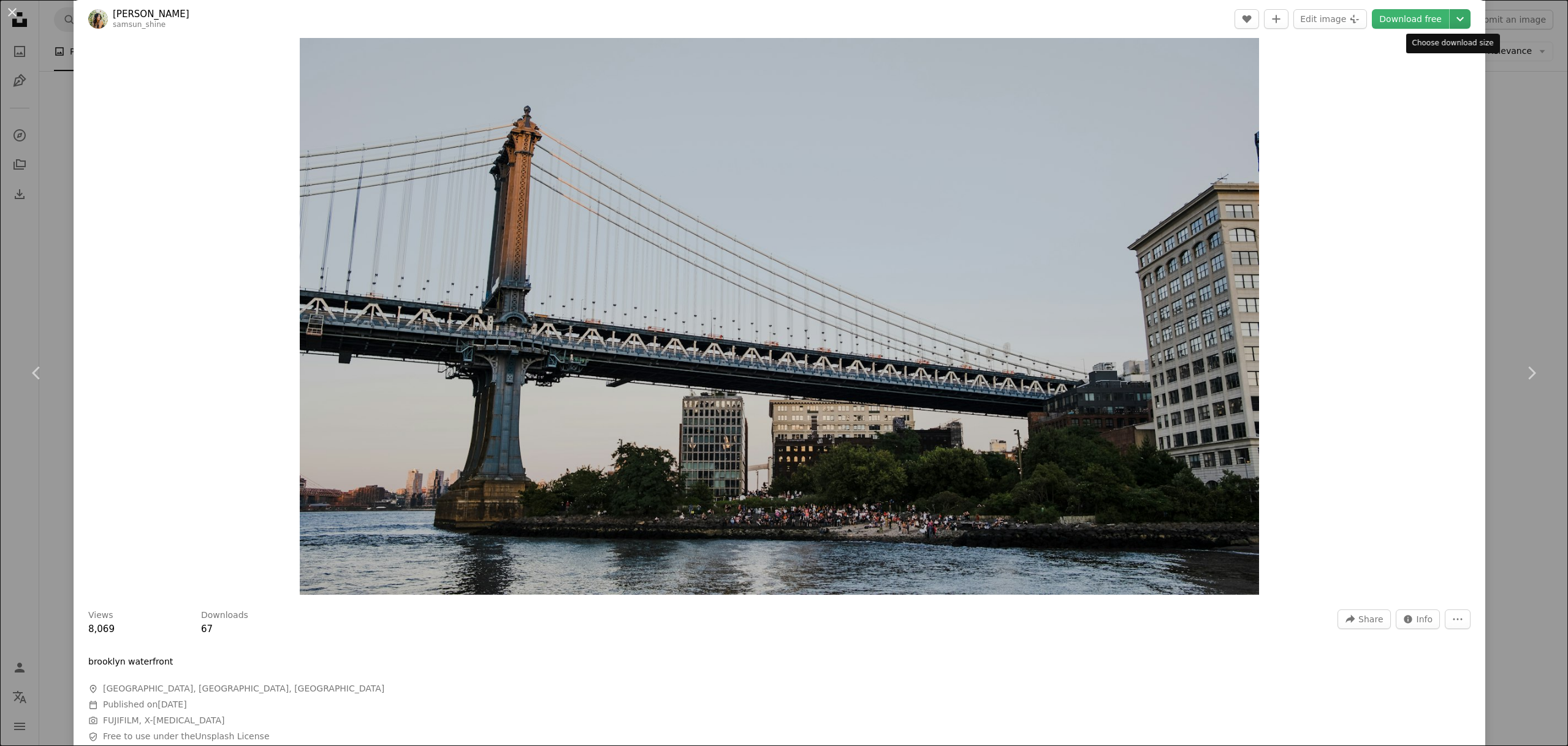
click at [1451, 16] on icon "Chevron down" at bounding box center [1461, 18] width 19 height 15
click at [1403, 125] on span "( 6240 x 4160 )" at bounding box center [1430, 125] width 61 height 10
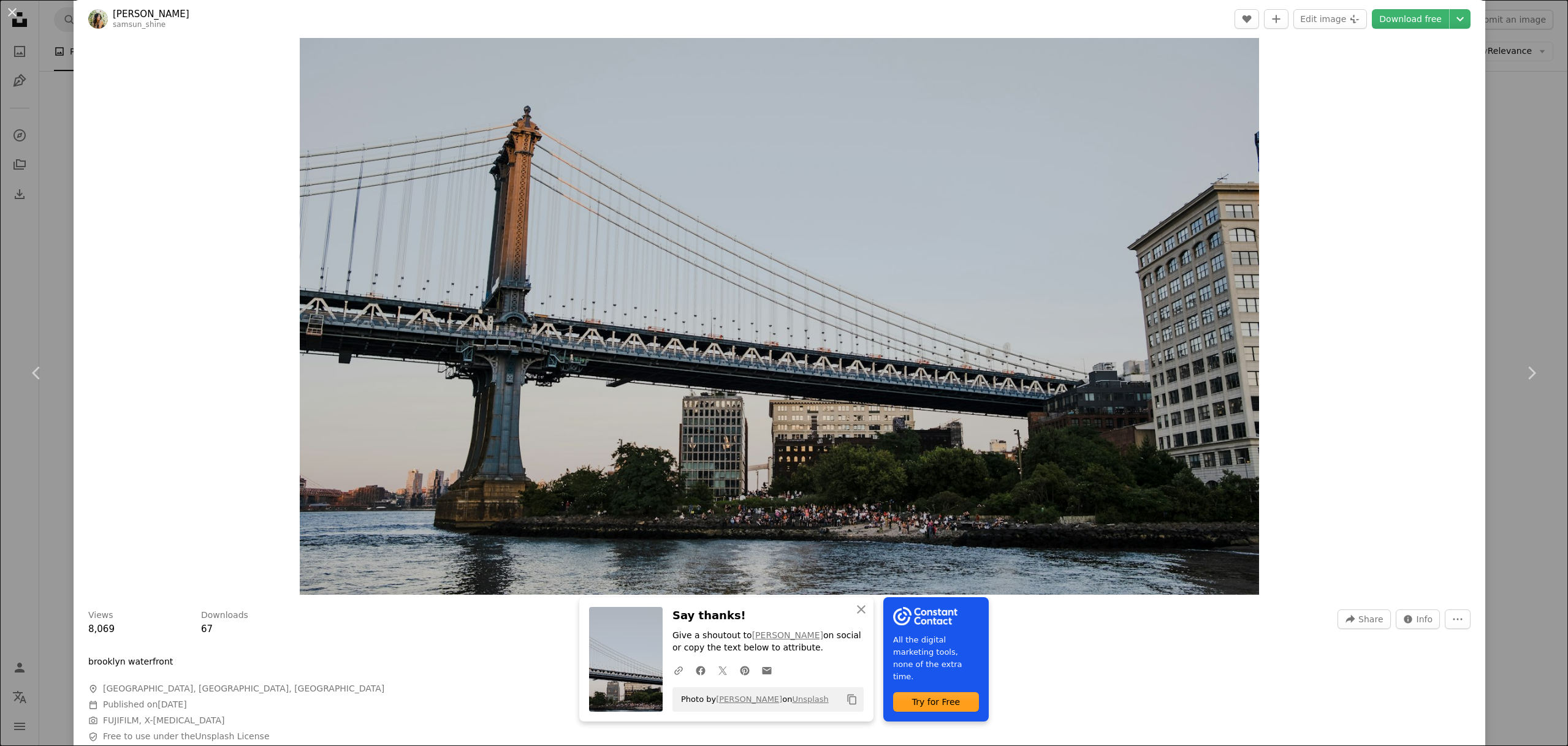
drag, startPoint x: 34, startPoint y: 195, endPoint x: 53, endPoint y: 229, distance: 38.9
click at [34, 195] on div "An X shape Chevron left Chevron right An X shape Close Say thanks! Give a shout…" at bounding box center [784, 373] width 1568 height 746
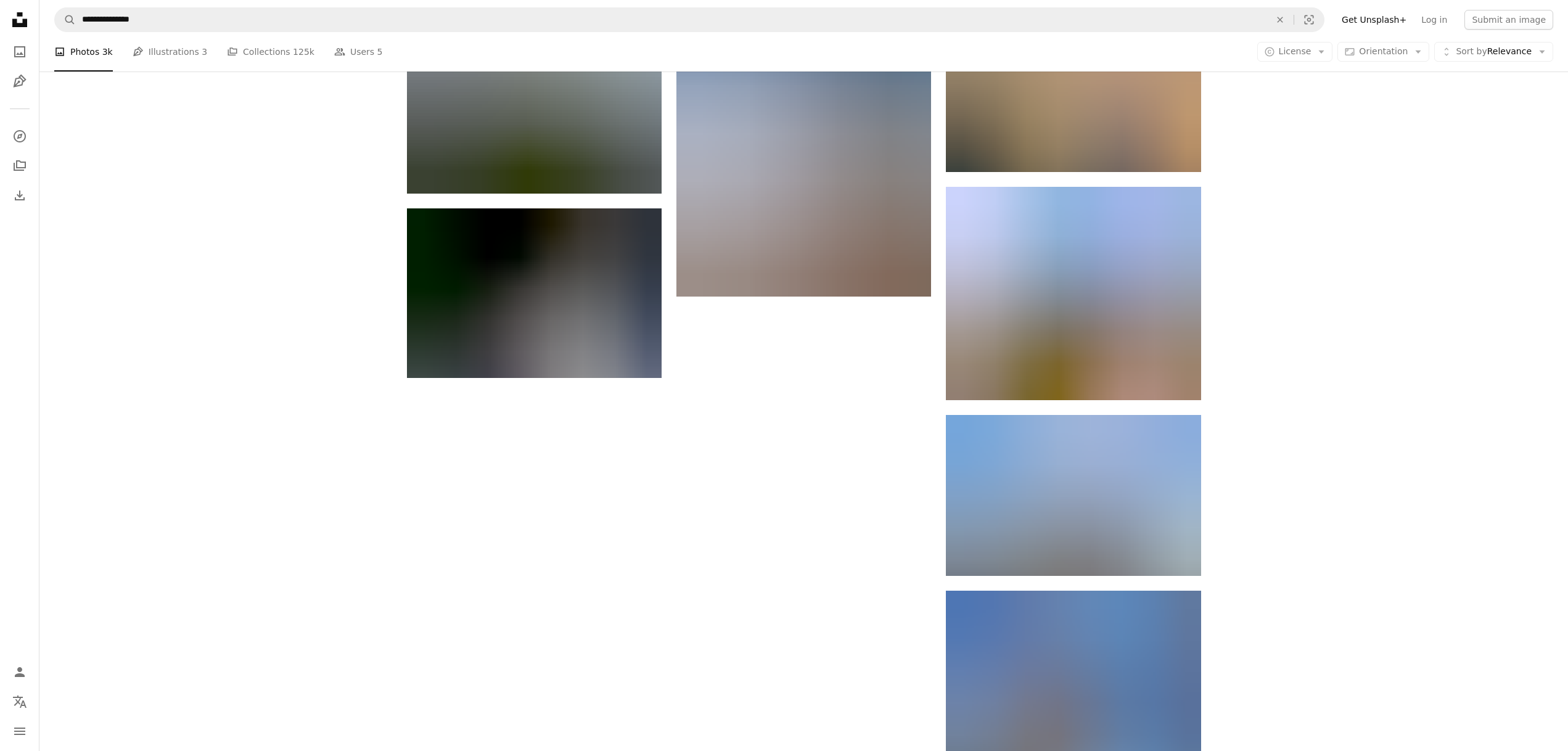
scroll to position [14172, 0]
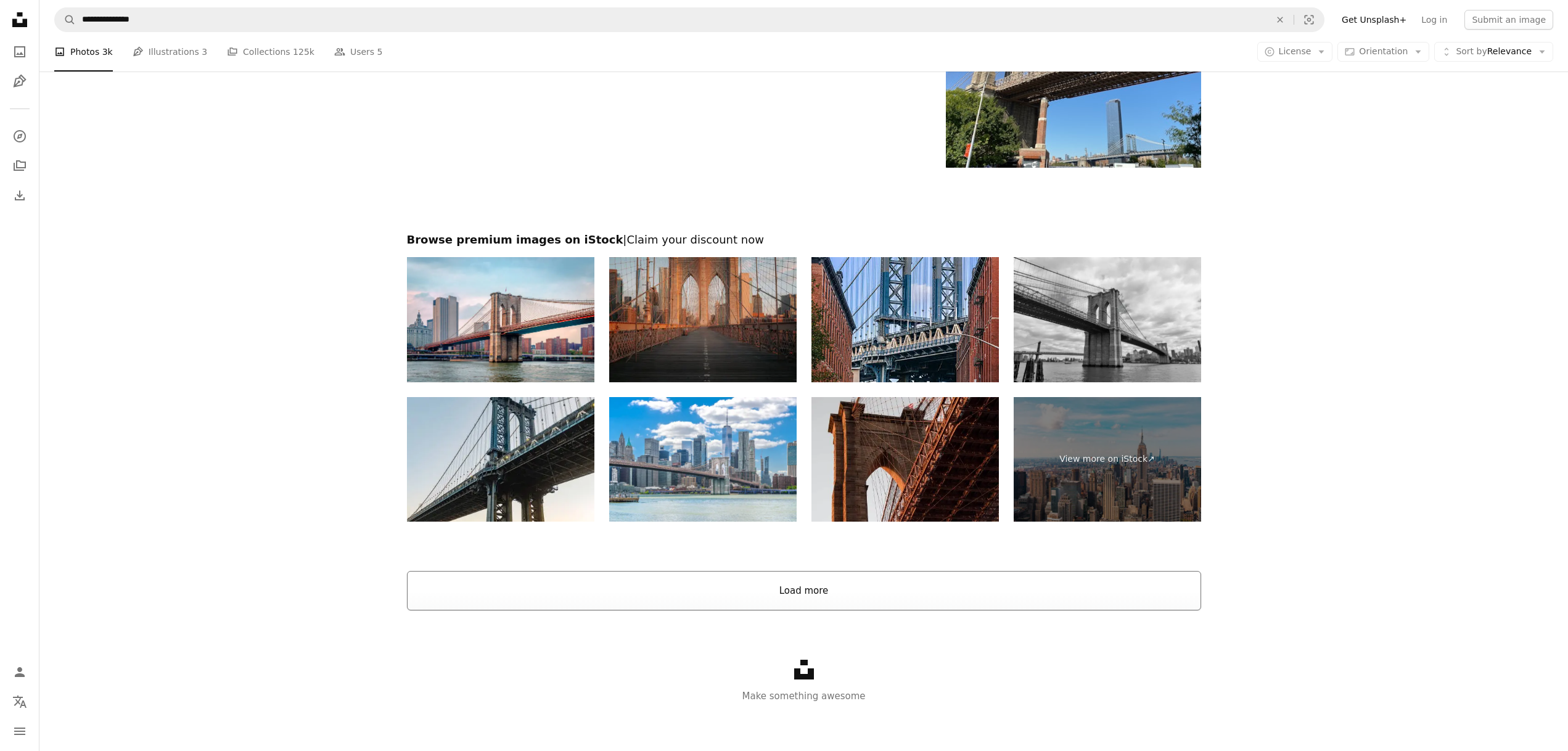
click at [600, 591] on button "Load more" at bounding box center [803, 590] width 794 height 40
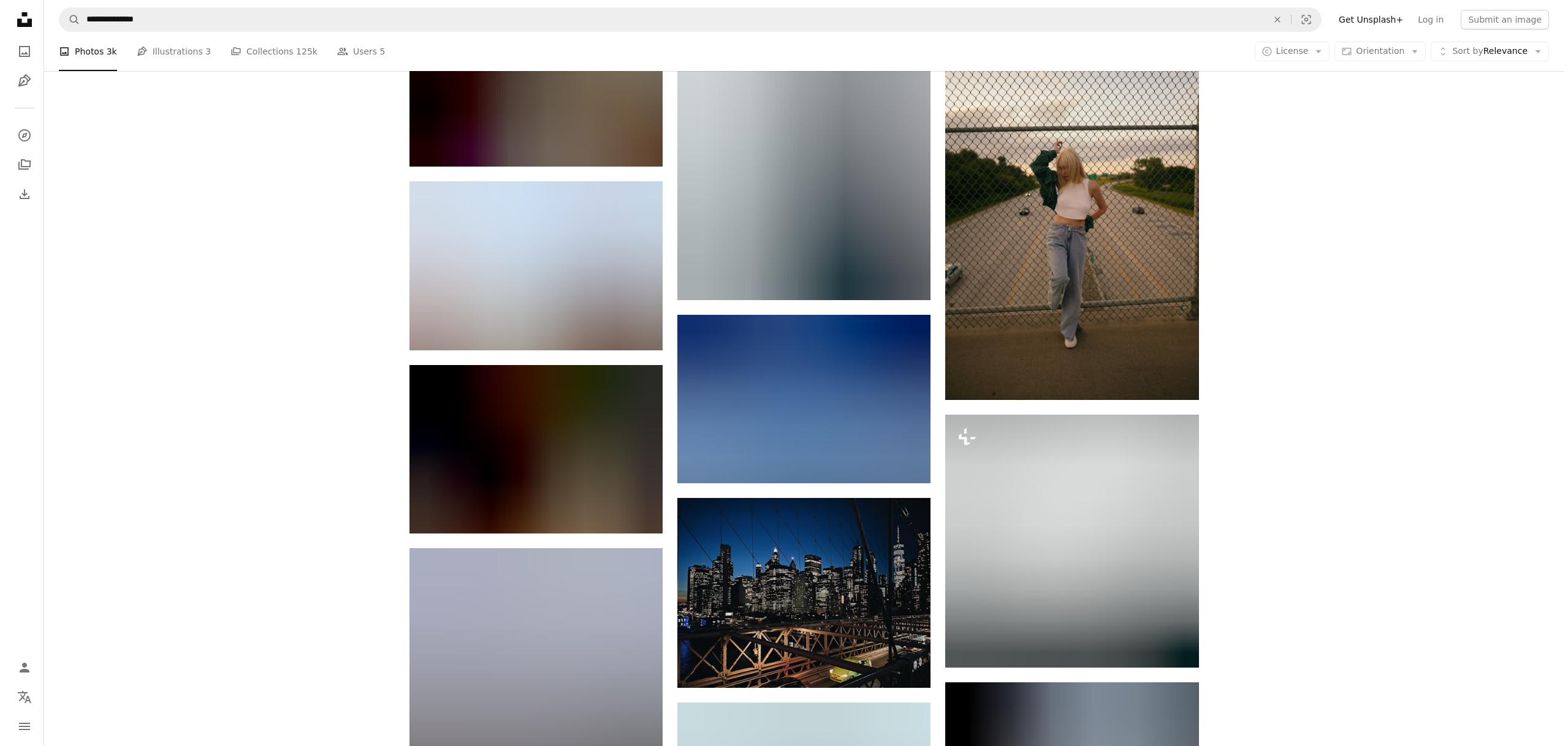
scroll to position [18678, 0]
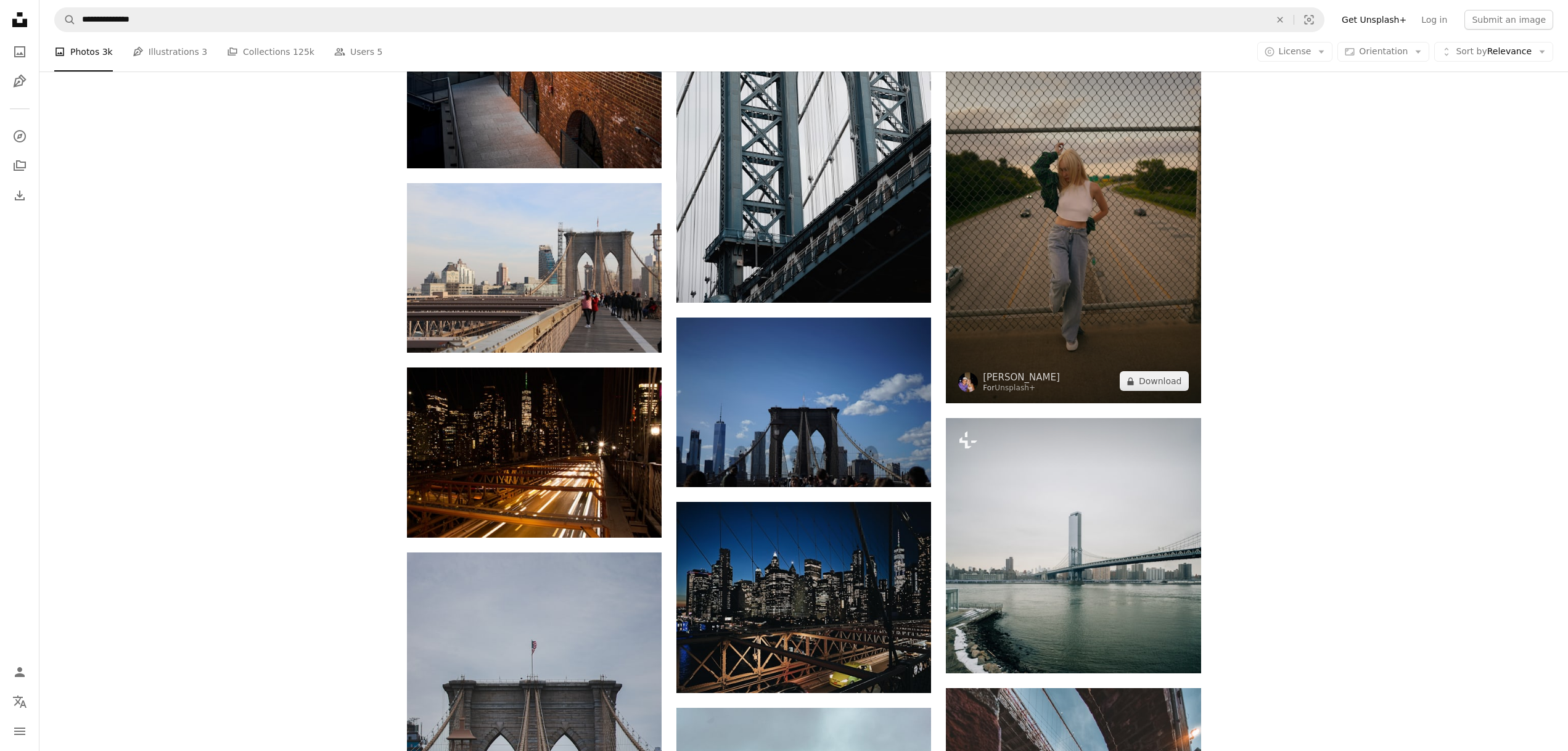
click at [1161, 273] on img at bounding box center [1073, 212] width 255 height 383
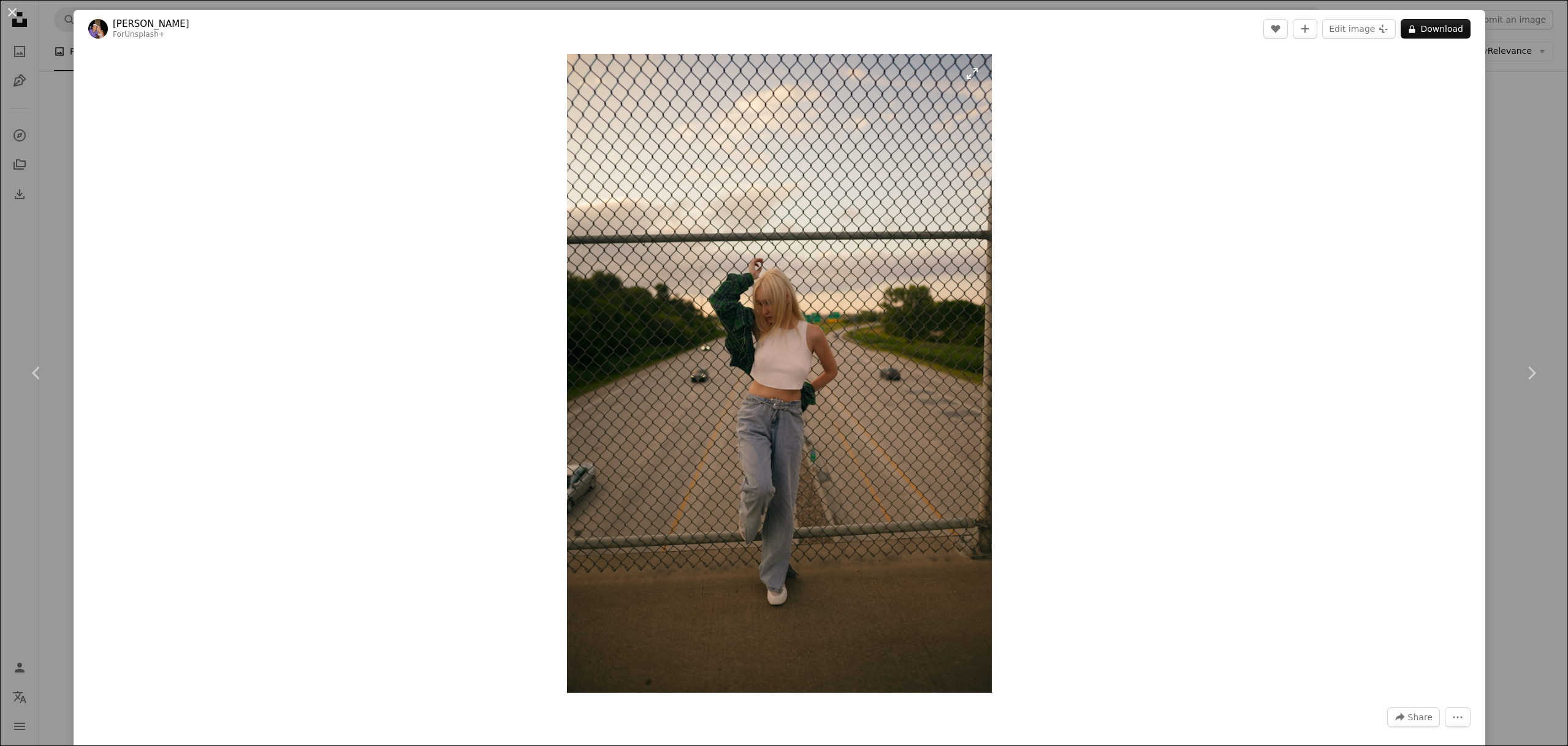
click at [793, 383] on img "Zoom in on this image" at bounding box center [780, 373] width 425 height 639
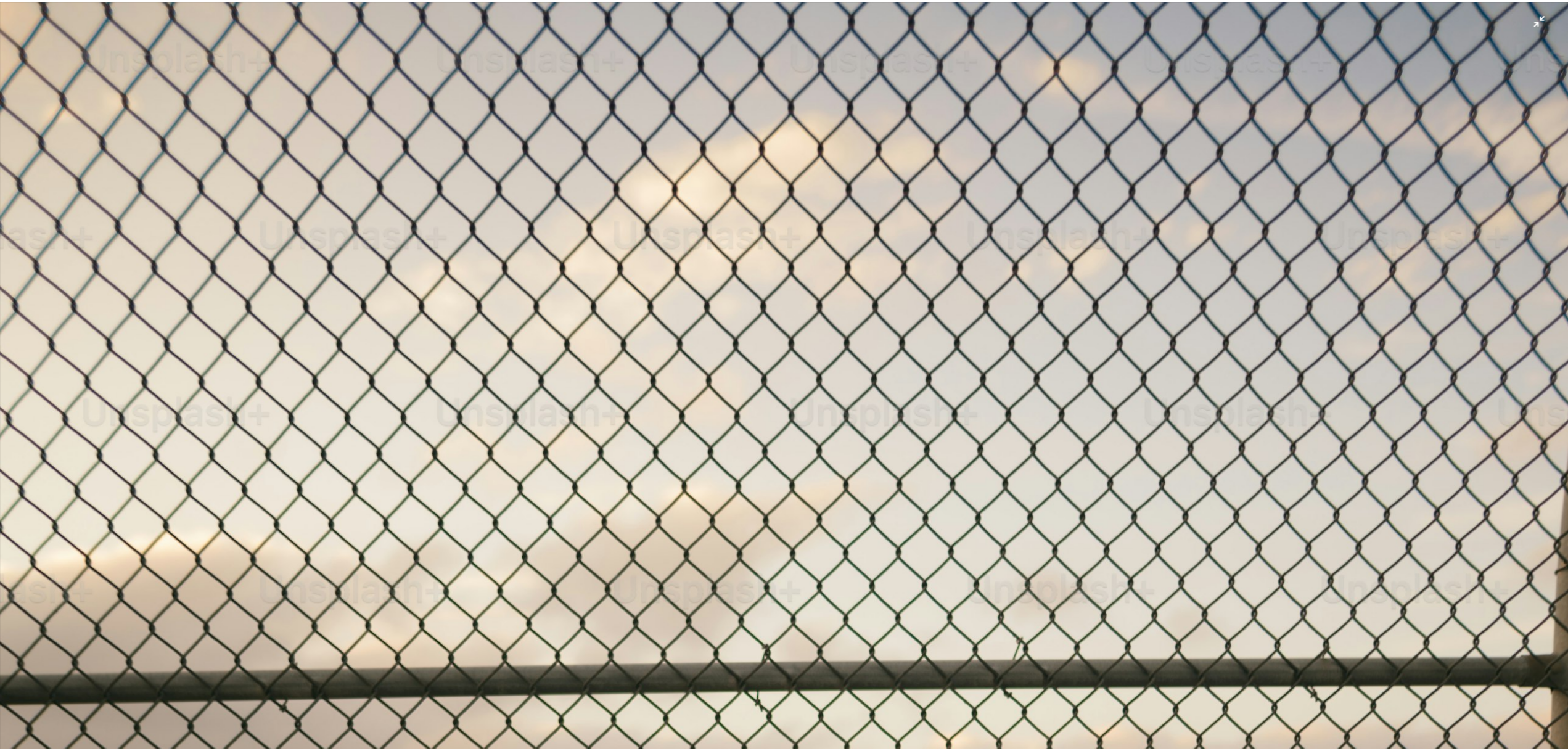
scroll to position [797, 0]
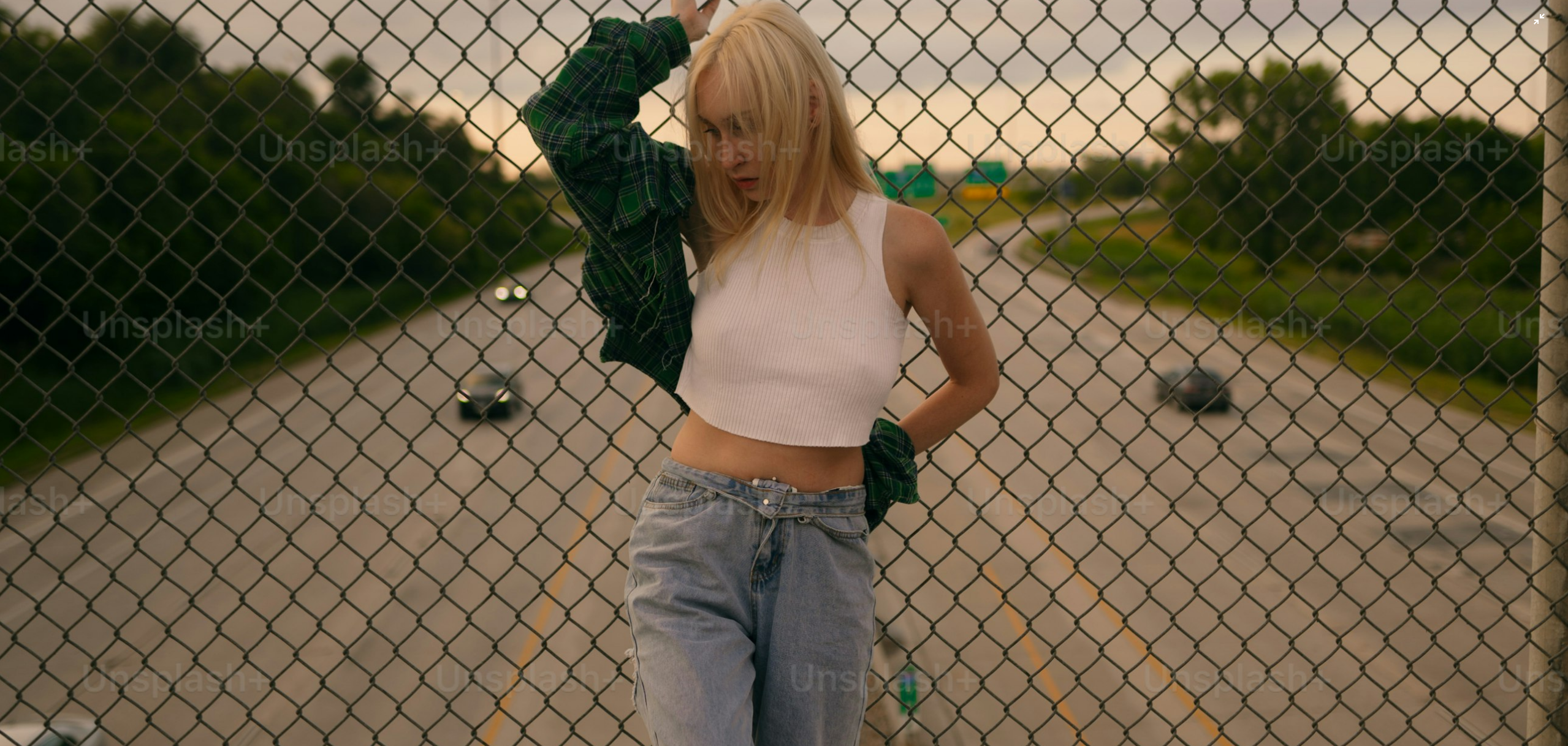
click at [1531, 23] on img "Zoom out on this image" at bounding box center [784, 387] width 1570 height 2358
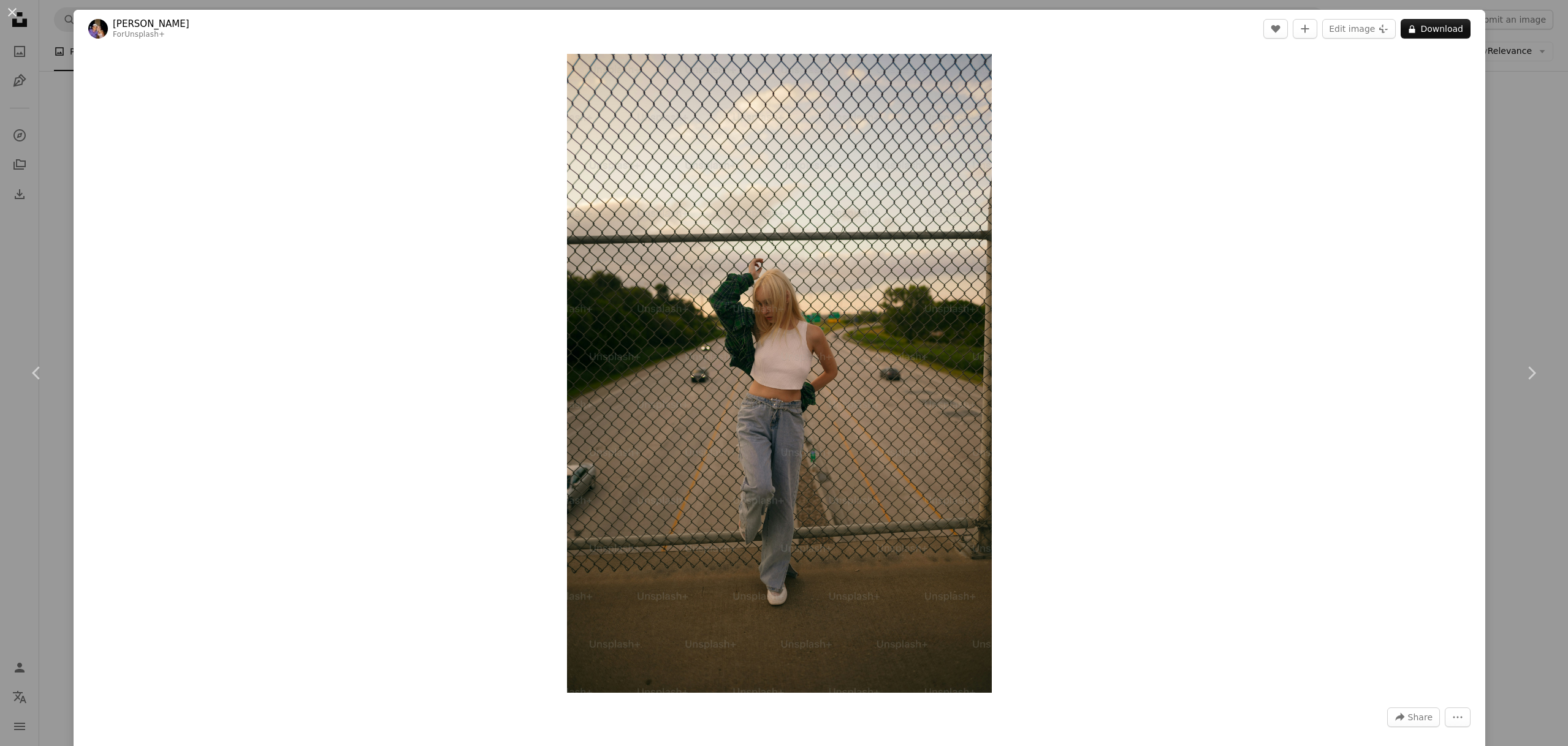
drag, startPoint x: 19, startPoint y: 207, endPoint x: 58, endPoint y: 266, distance: 70.7
click at [19, 209] on div "An X shape Chevron left Chevron right [PERSON_NAME] For Unsplash+ A heart A plu…" at bounding box center [784, 373] width 1568 height 746
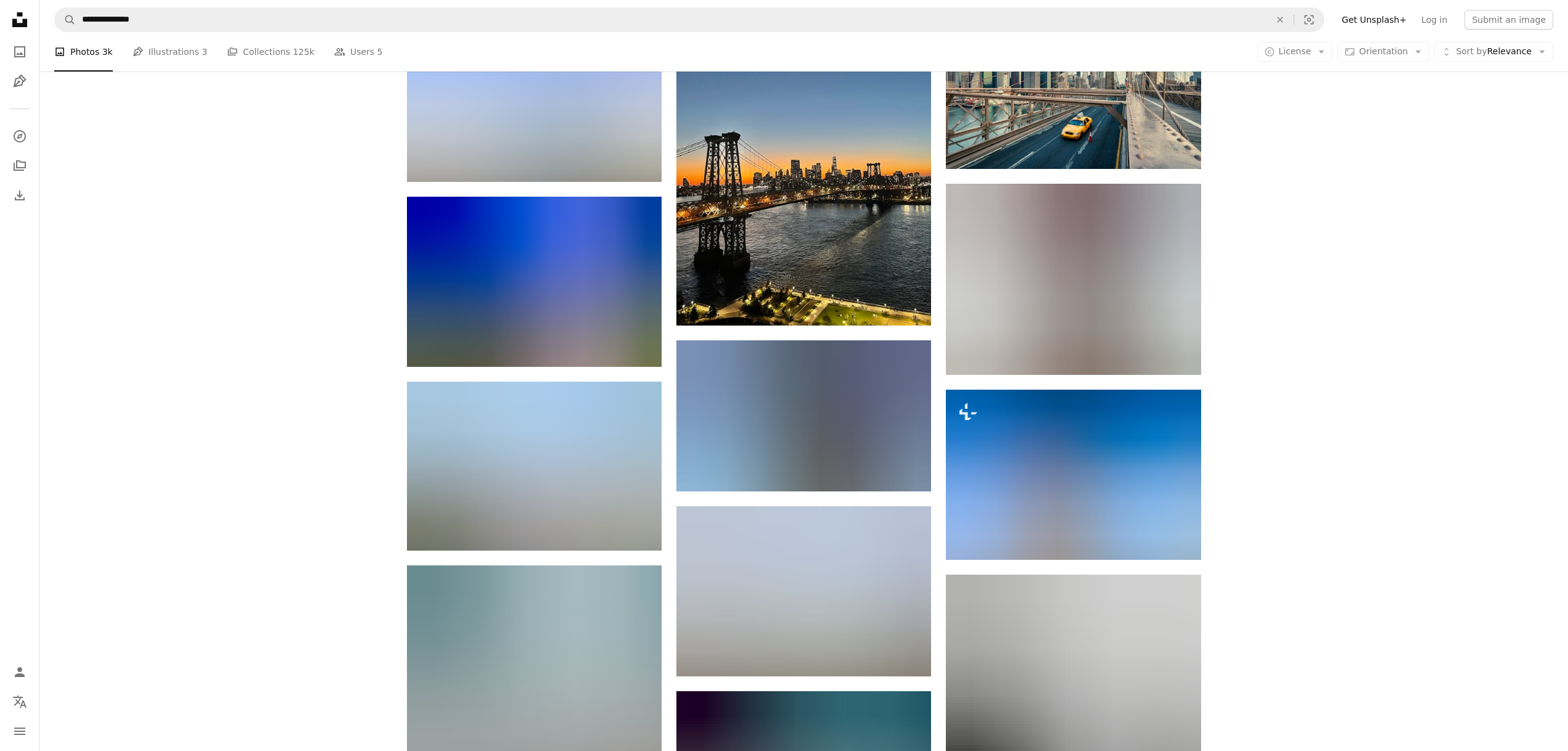
scroll to position [22482, 0]
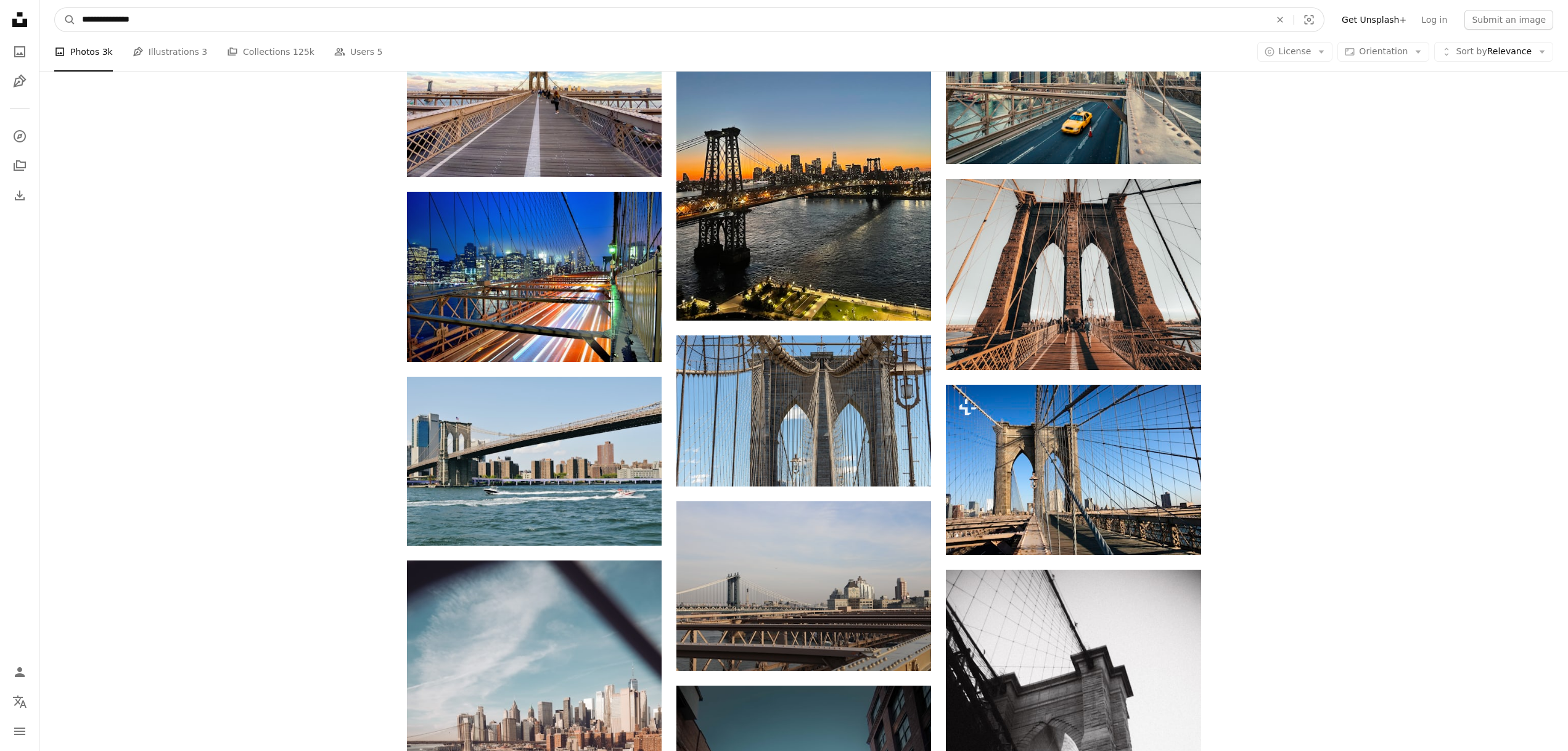
drag, startPoint x: 475, startPoint y: 18, endPoint x: 469, endPoint y: 19, distance: 6.1
click at [475, 18] on input "**********" at bounding box center [671, 19] width 1190 height 24
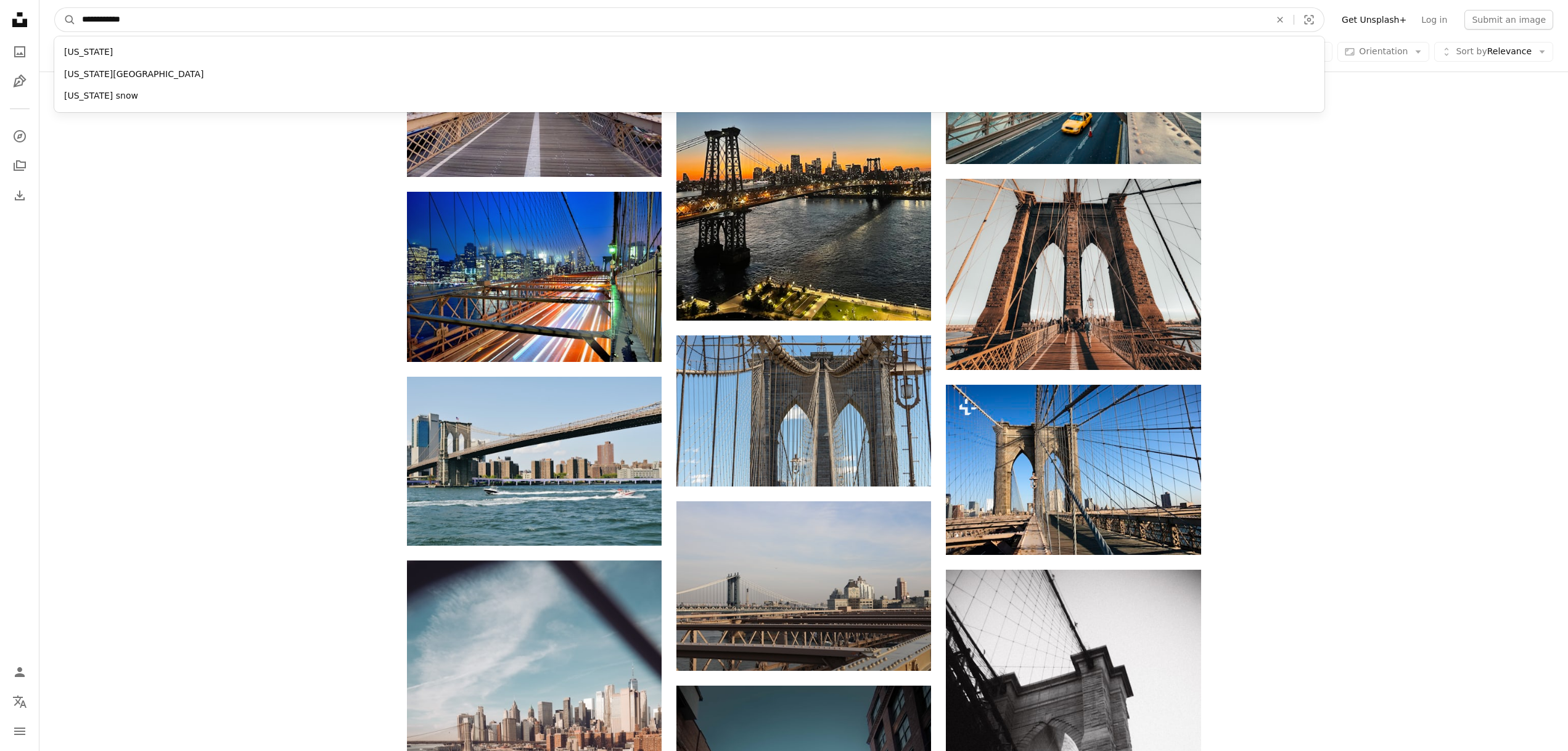
type input "**********"
click button "A magnifying glass" at bounding box center [66, 19] width 21 height 24
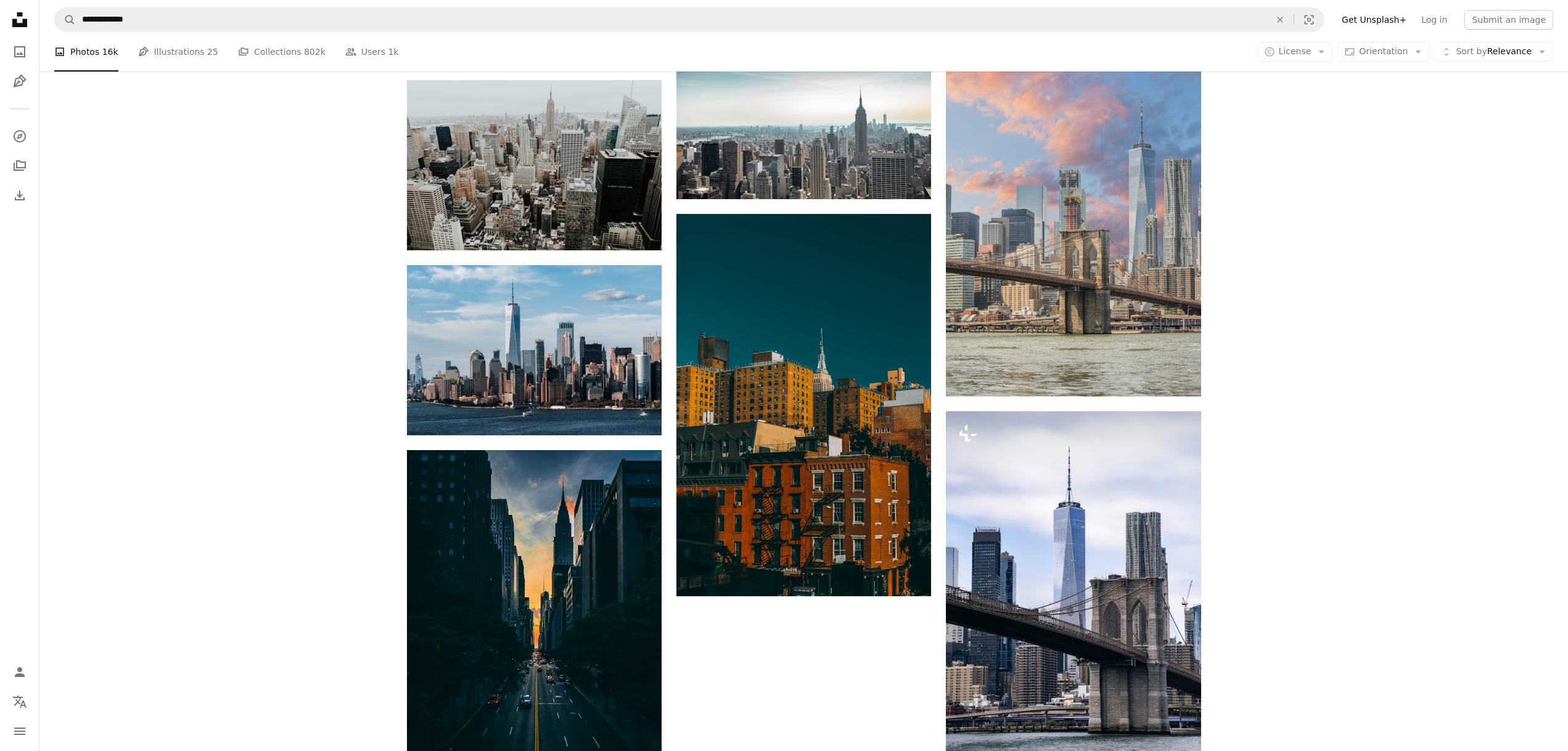
scroll to position [1308, 0]
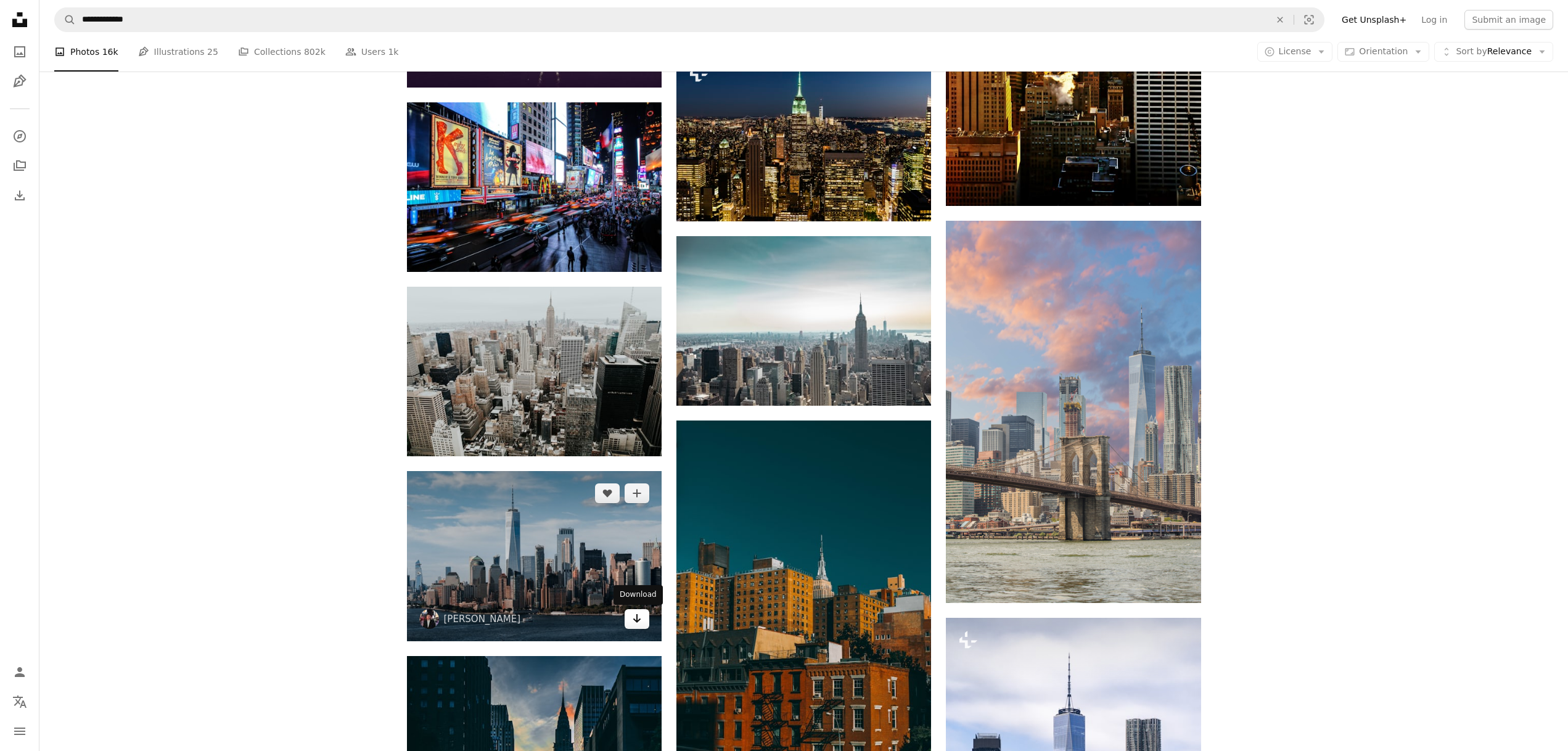
click at [635, 617] on icon "Arrow pointing down" at bounding box center [637, 618] width 10 height 15
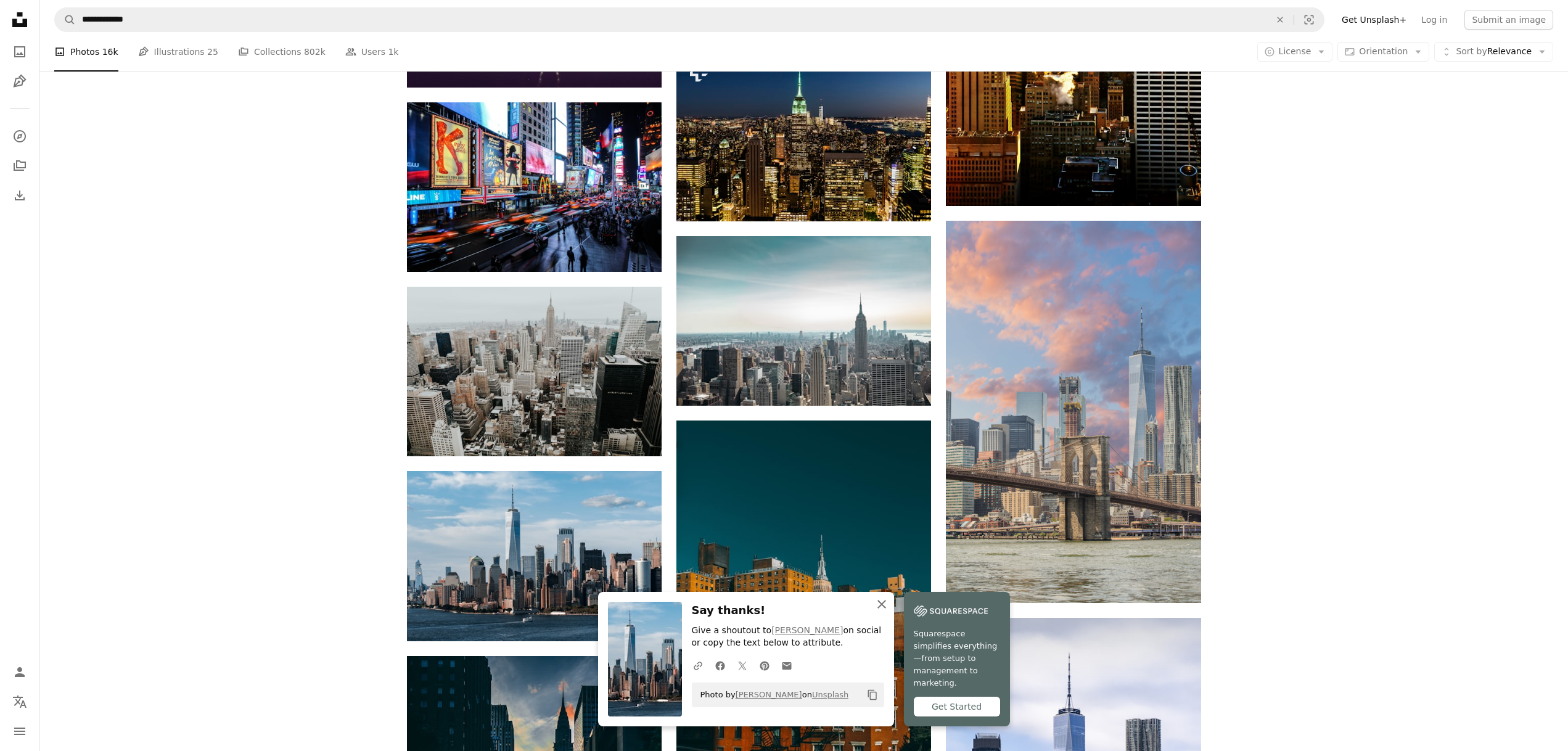
drag, startPoint x: 880, startPoint y: 616, endPoint x: 895, endPoint y: 612, distance: 15.5
click at [880, 612] on icon "An X shape" at bounding box center [881, 604] width 15 height 15
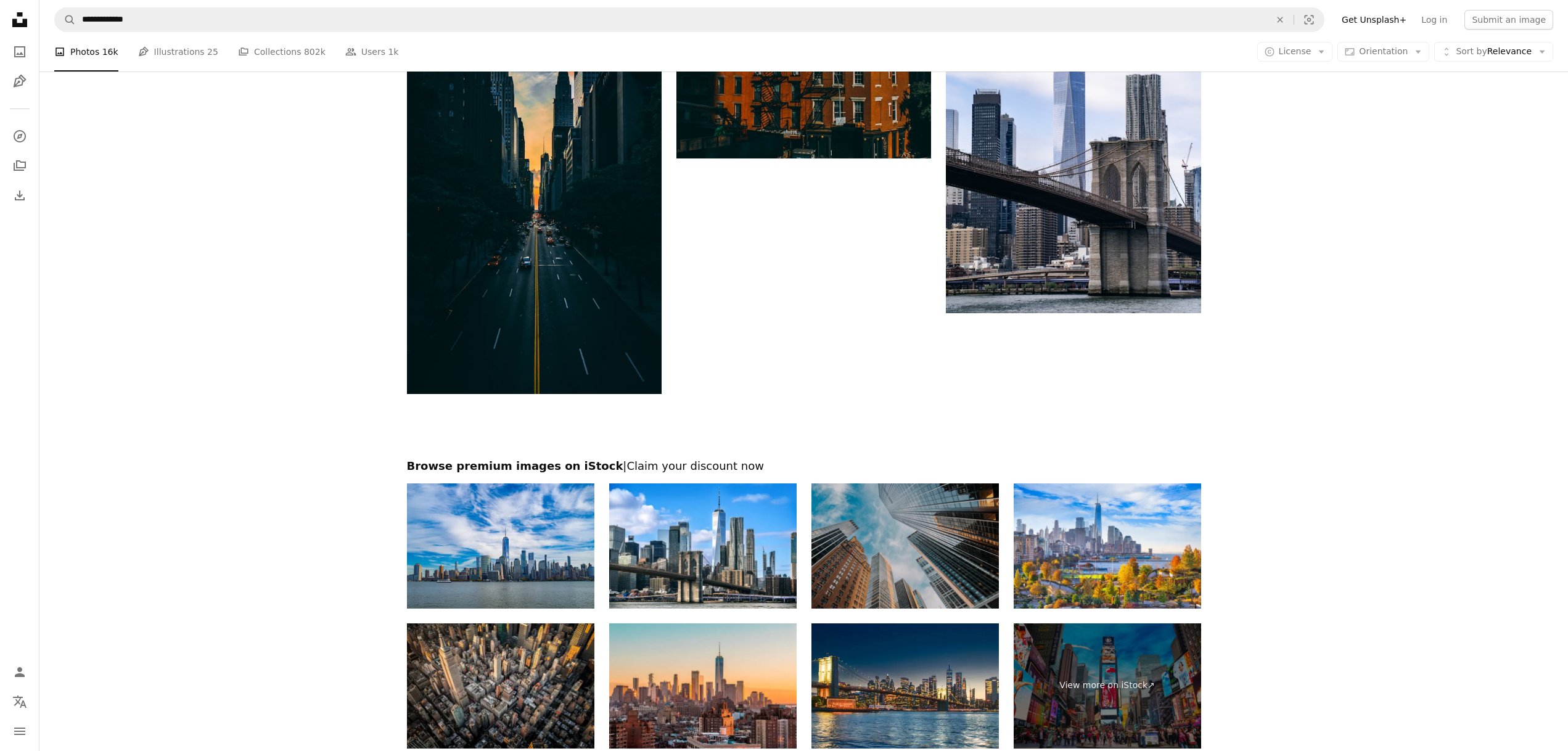
scroll to position [2068, 0]
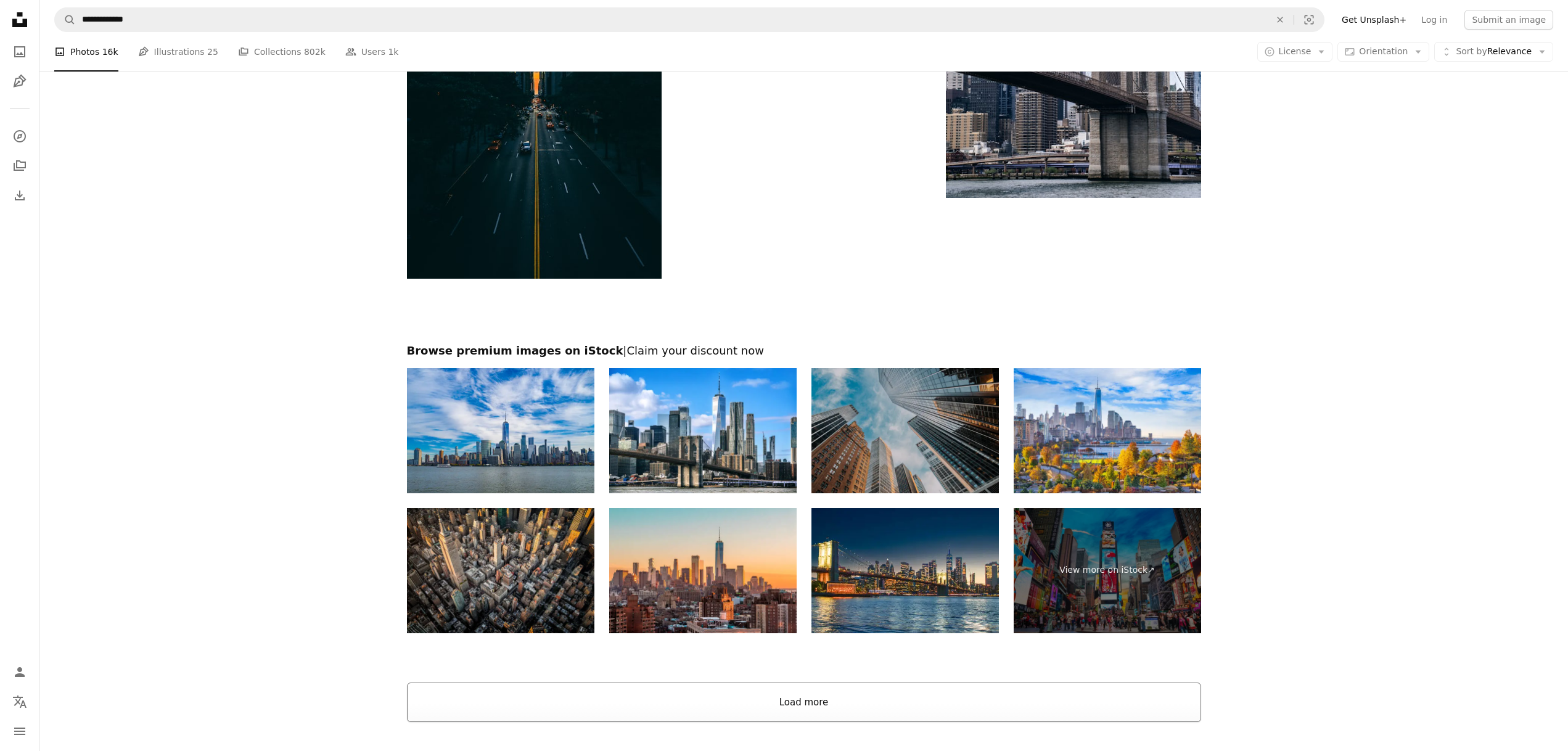
click at [1107, 702] on button "Load more" at bounding box center [803, 702] width 794 height 40
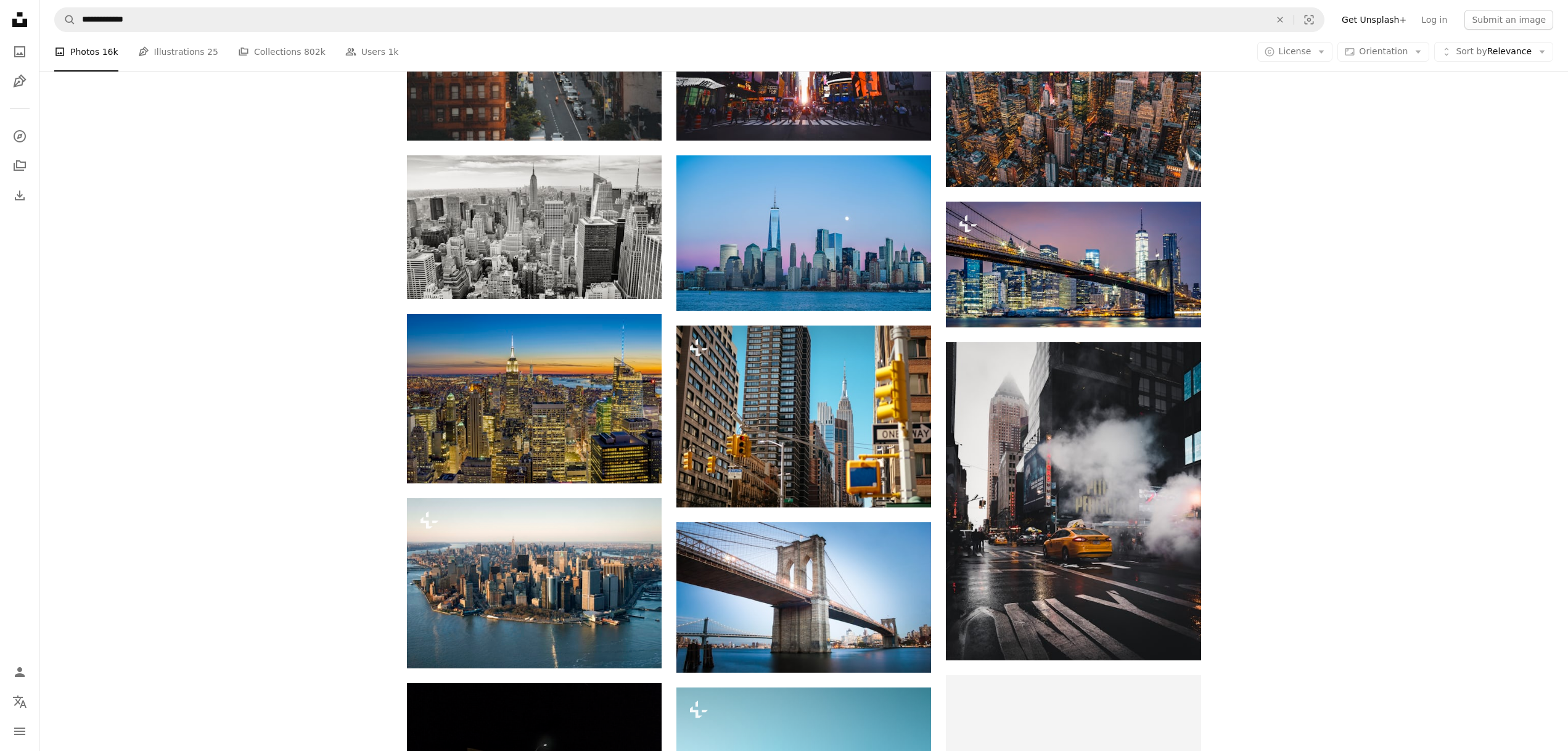
scroll to position [4676, 0]
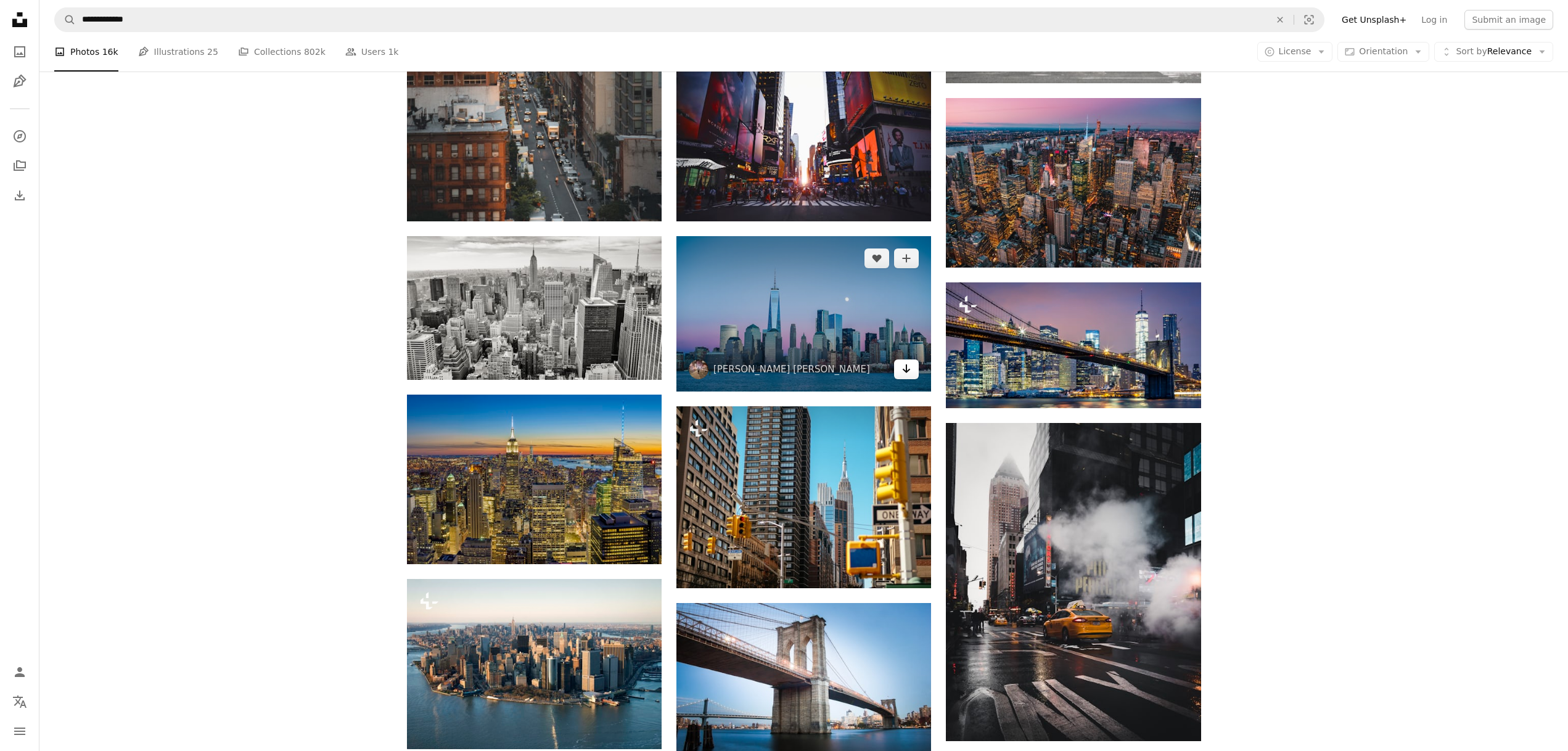
click at [909, 372] on icon "Arrow pointing down" at bounding box center [906, 369] width 10 height 15
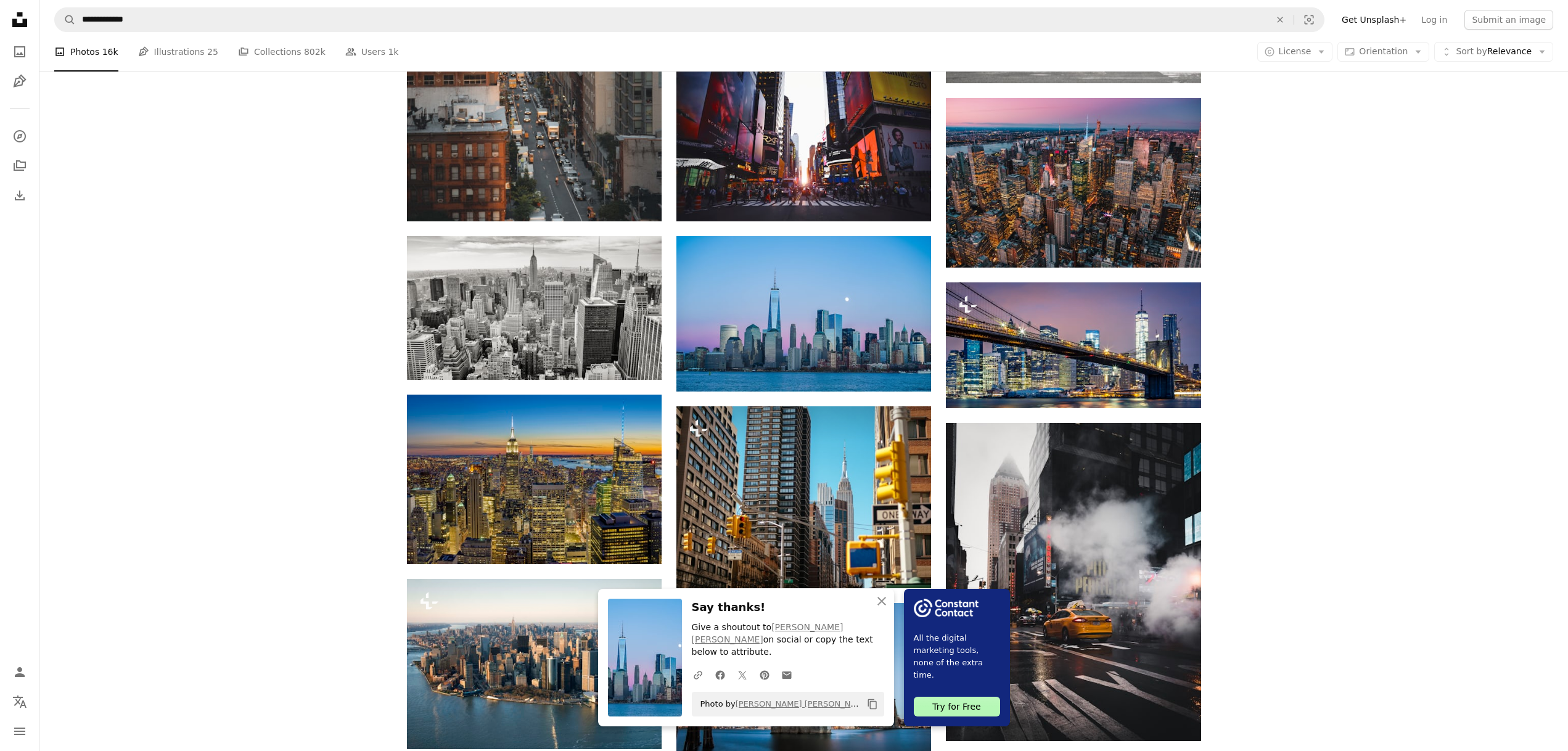
click at [879, 606] on icon "button" at bounding box center [881, 602] width 9 height 9
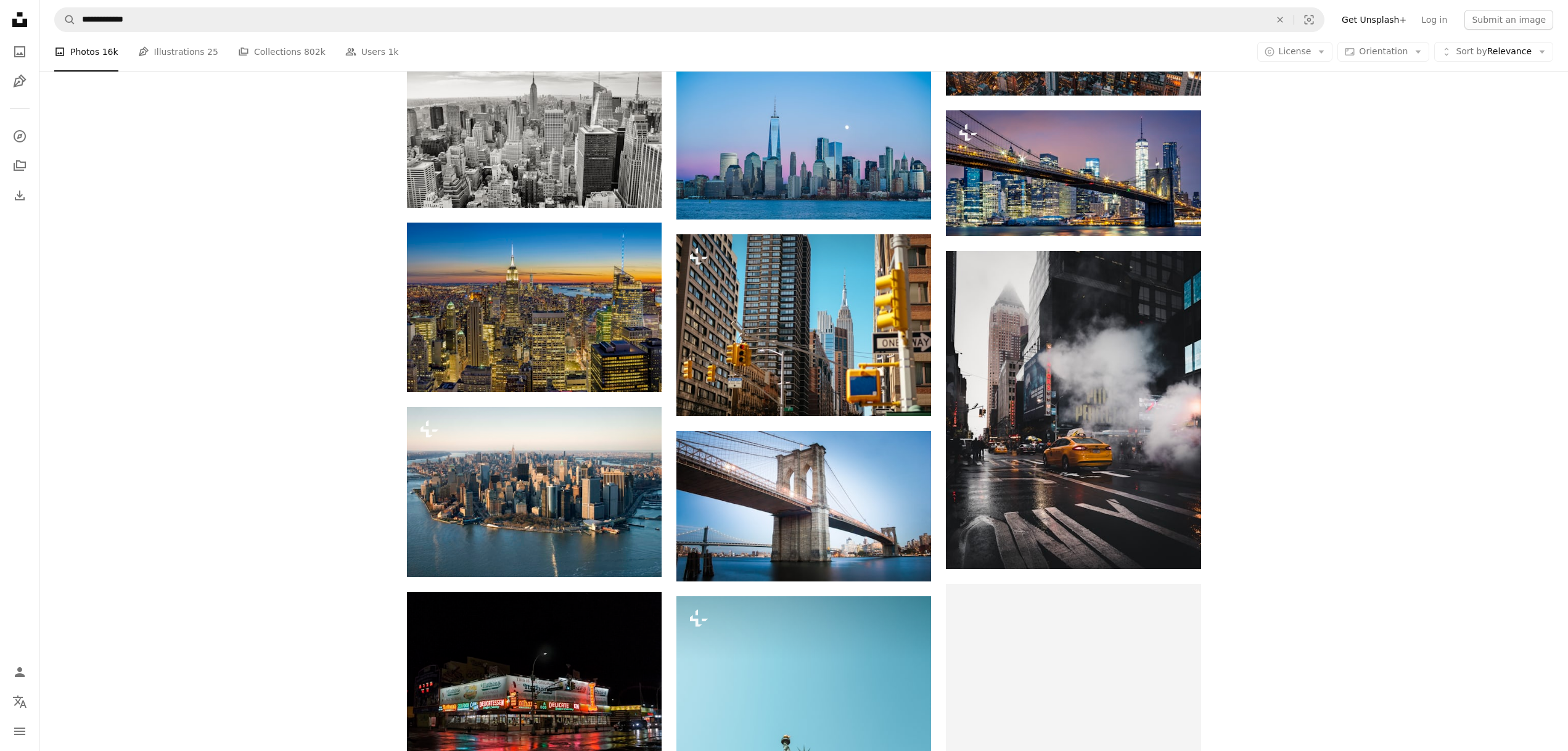
scroll to position [4972, 0]
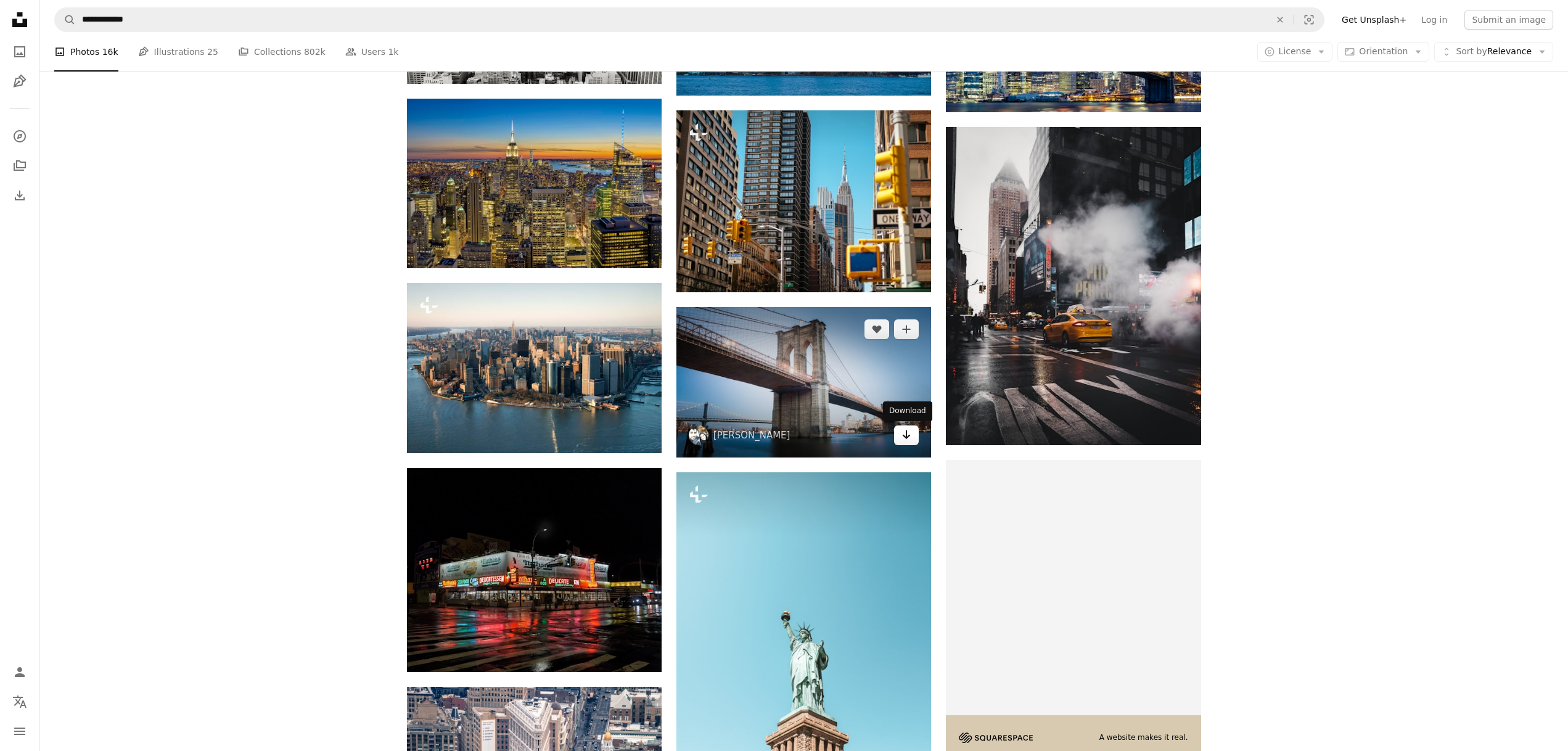
click at [906, 437] on icon "Download" at bounding box center [906, 435] width 8 height 9
